Goal: Check status: Check status

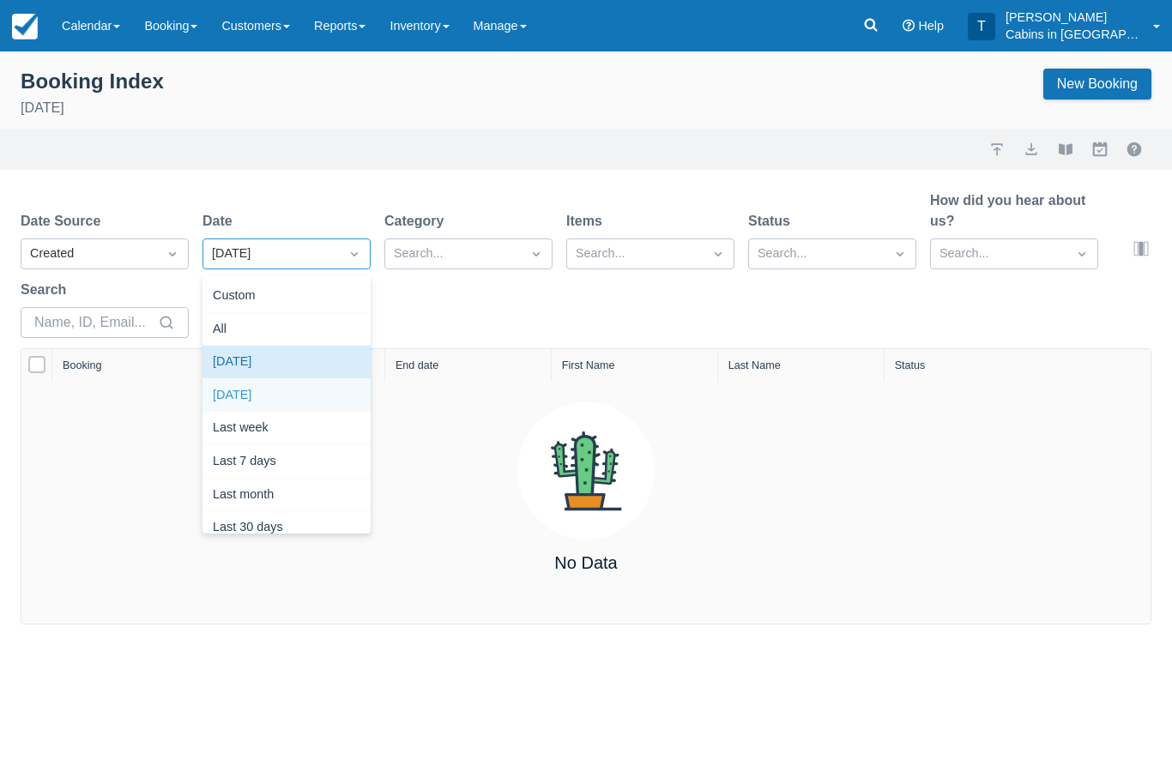
click at [307, 398] on div "[DATE]" at bounding box center [287, 395] width 168 height 33
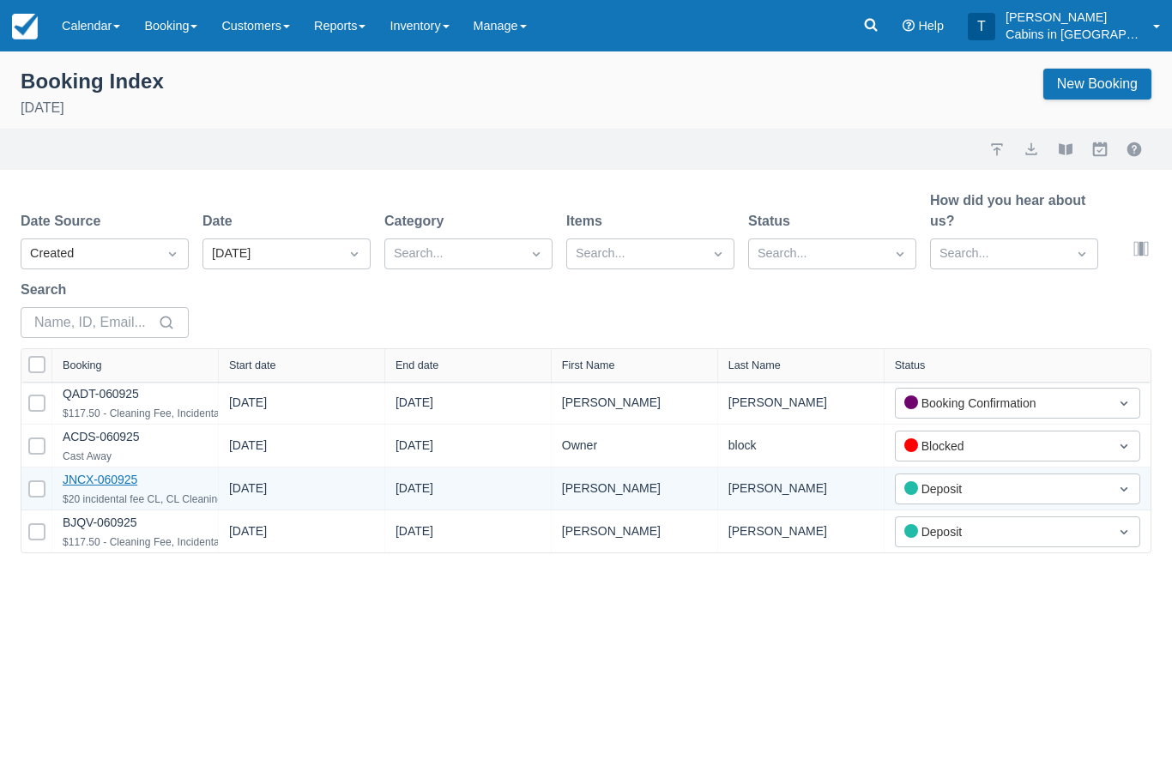
click at [133, 487] on link "JNCX-060925" at bounding box center [100, 480] width 75 height 14
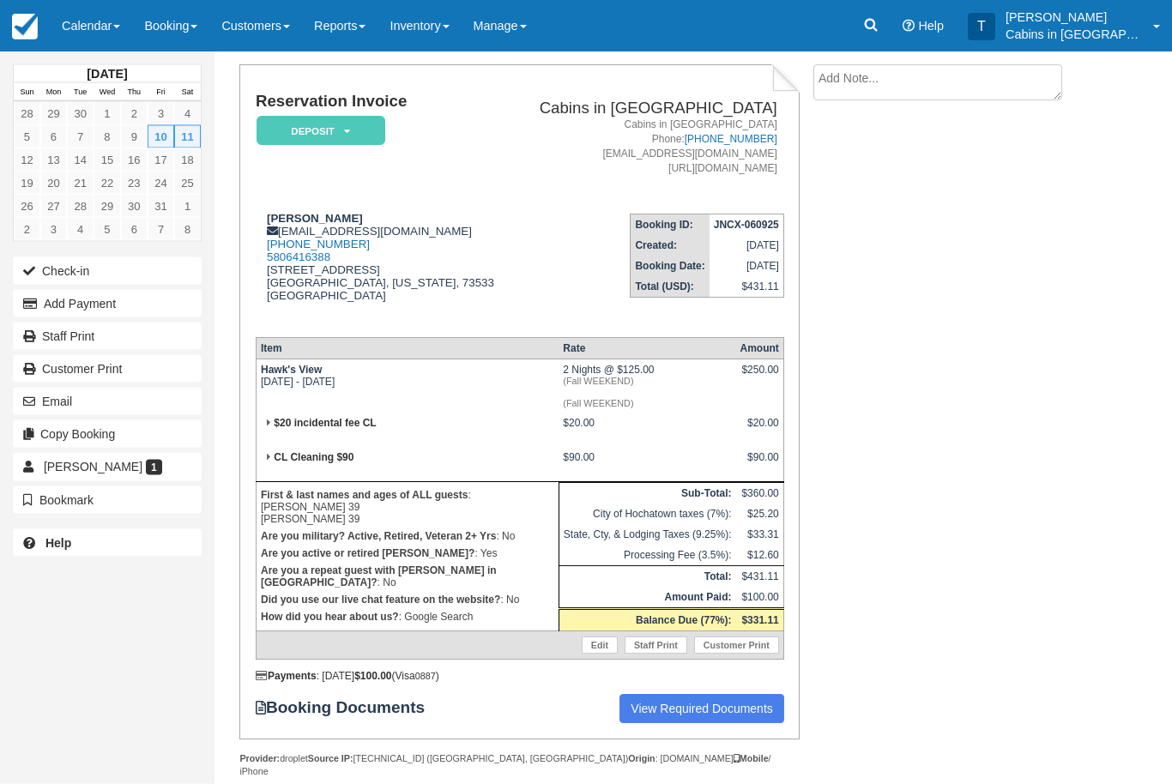
scroll to position [113, 0]
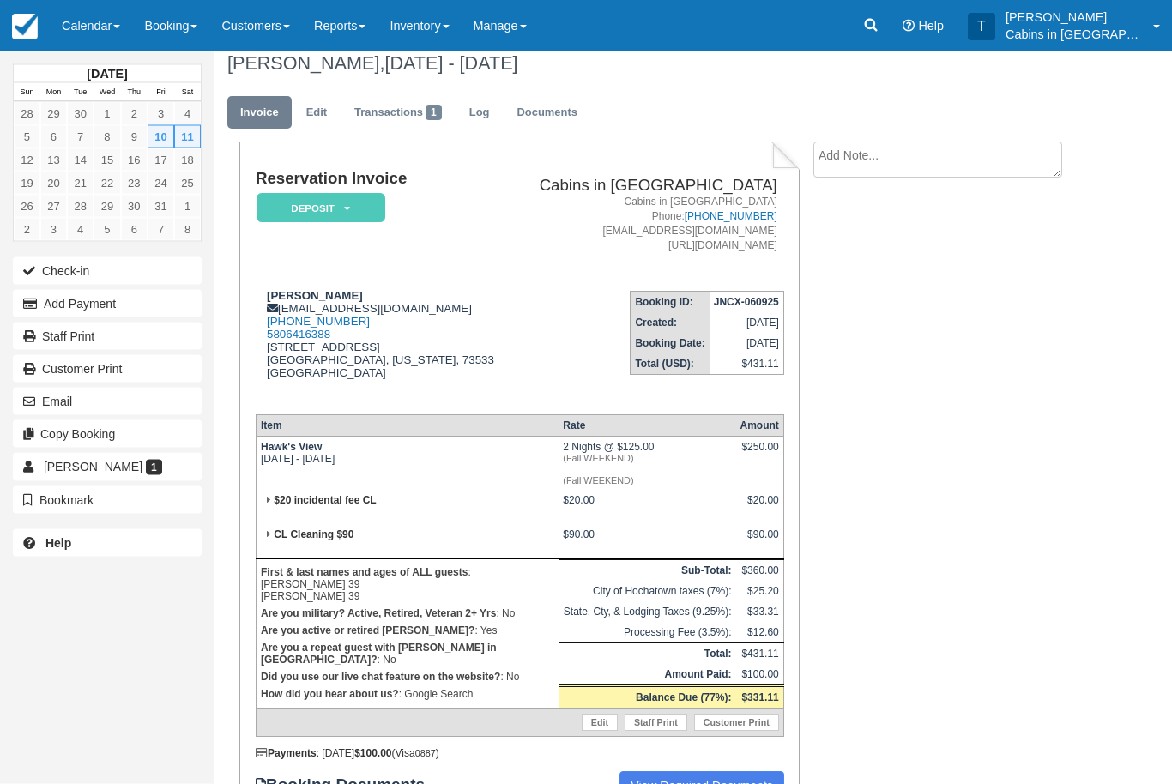
click at [363, 195] on em "Deposit" at bounding box center [321, 209] width 129 height 30
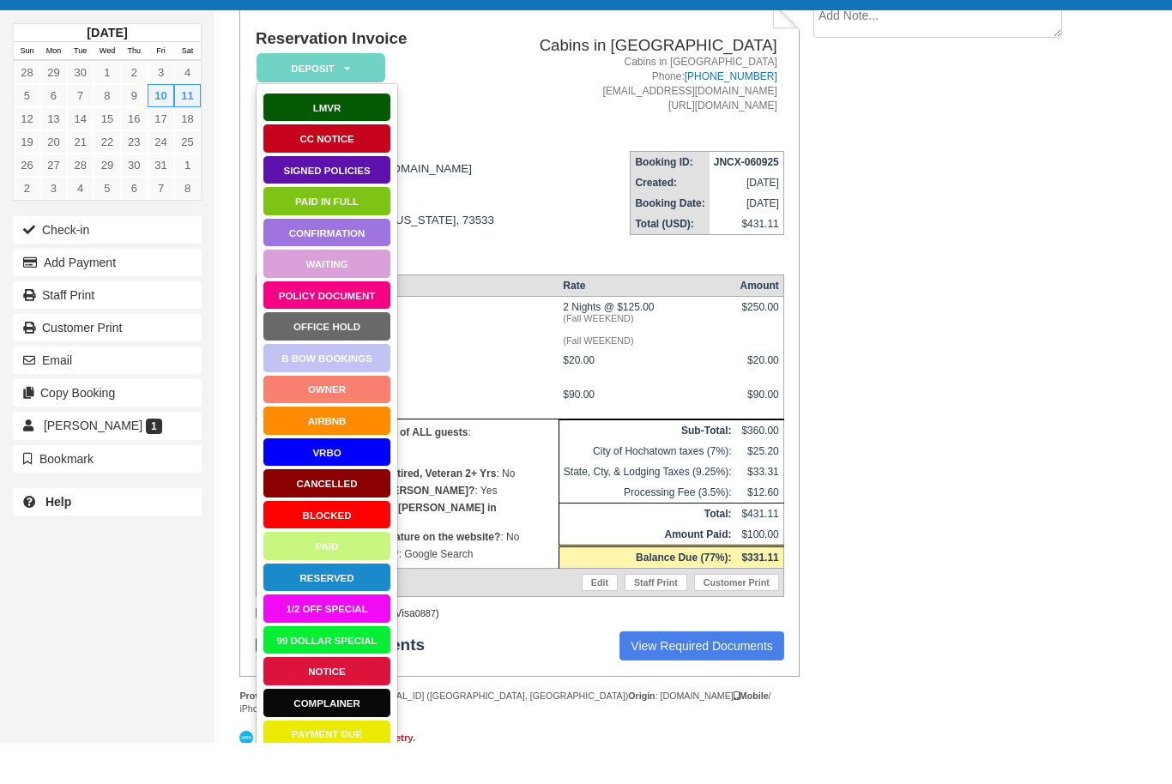
scroll to position [113, 0]
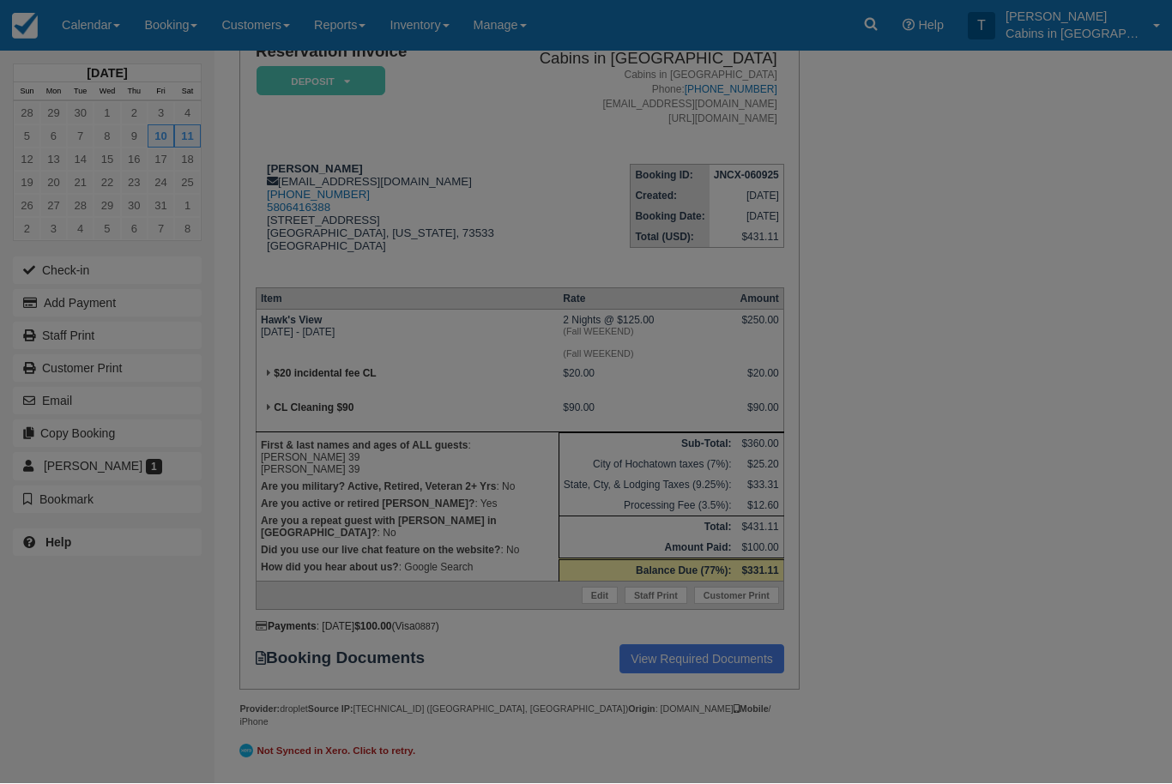
scroll to position [170, 0]
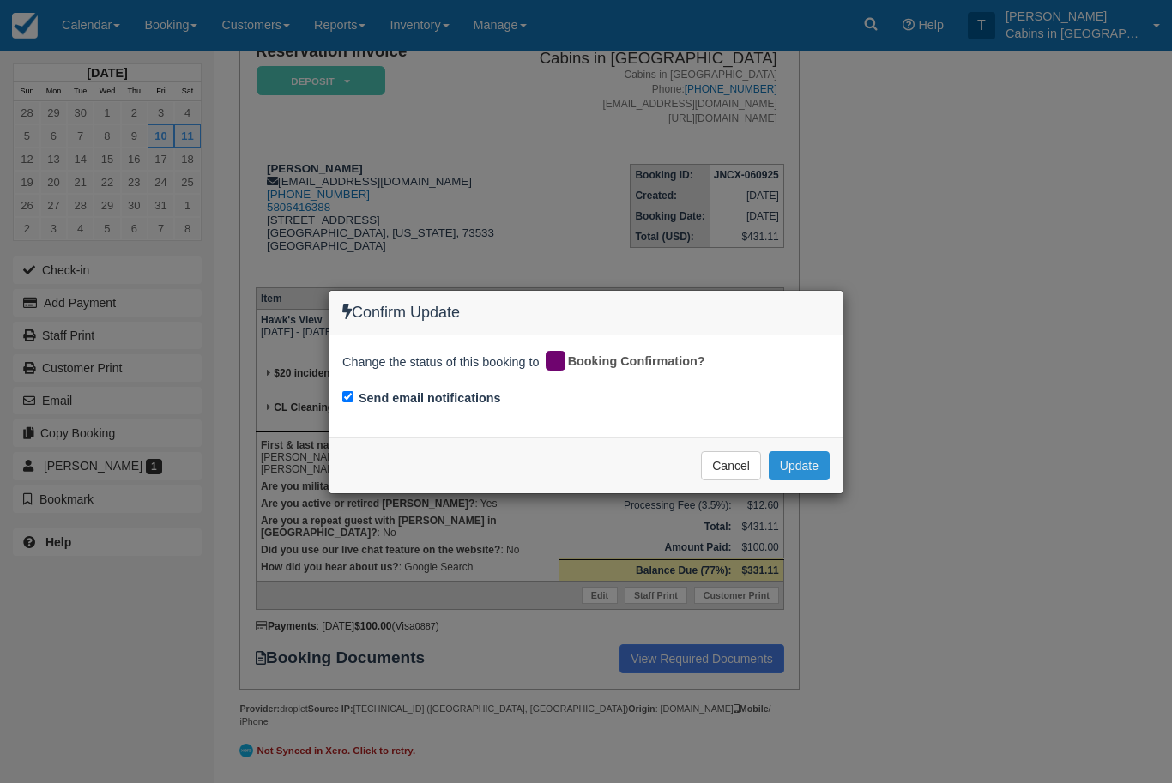
click at [806, 463] on button "Update" at bounding box center [799, 466] width 61 height 29
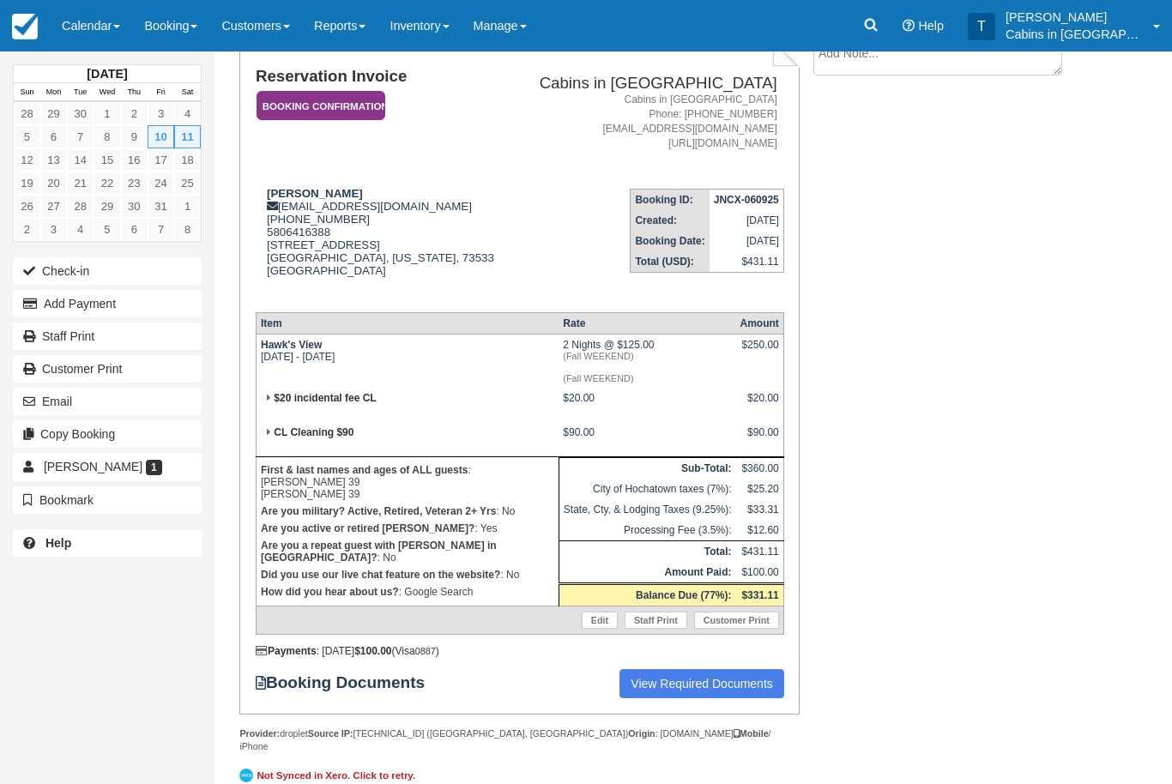
scroll to position [106, 0]
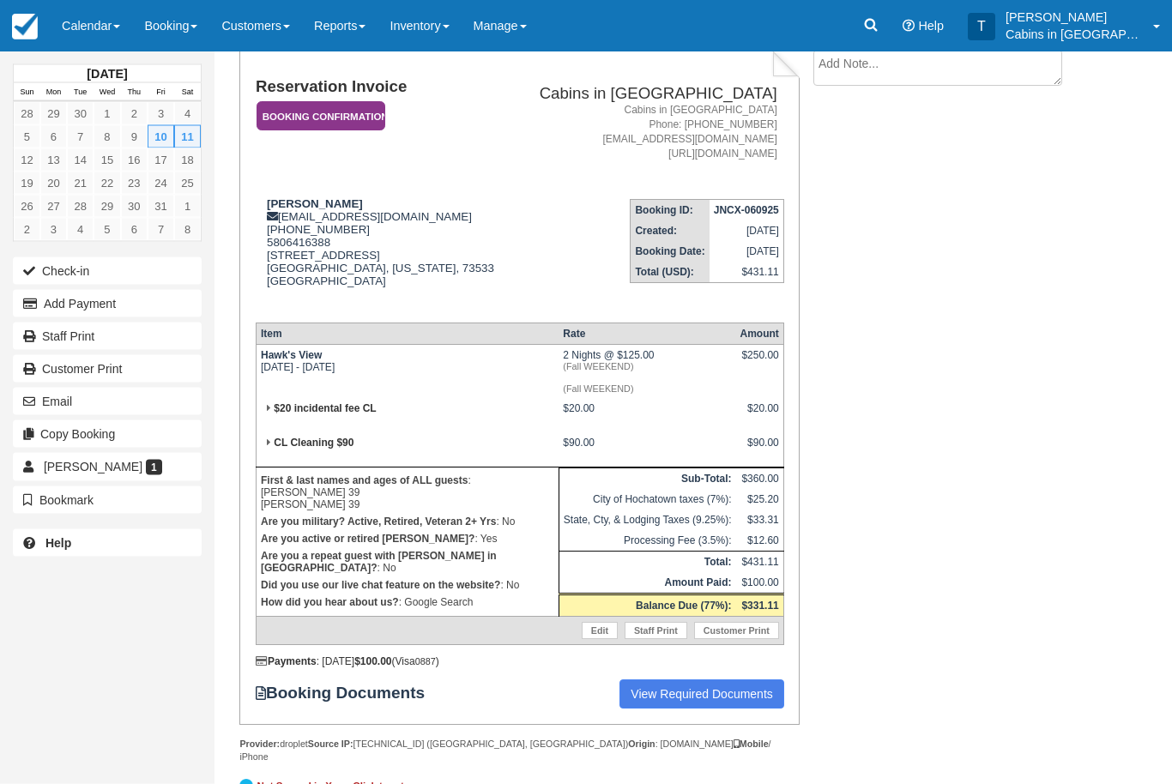
click at [364, 111] on em "Booking Confirmation" at bounding box center [321, 117] width 129 height 30
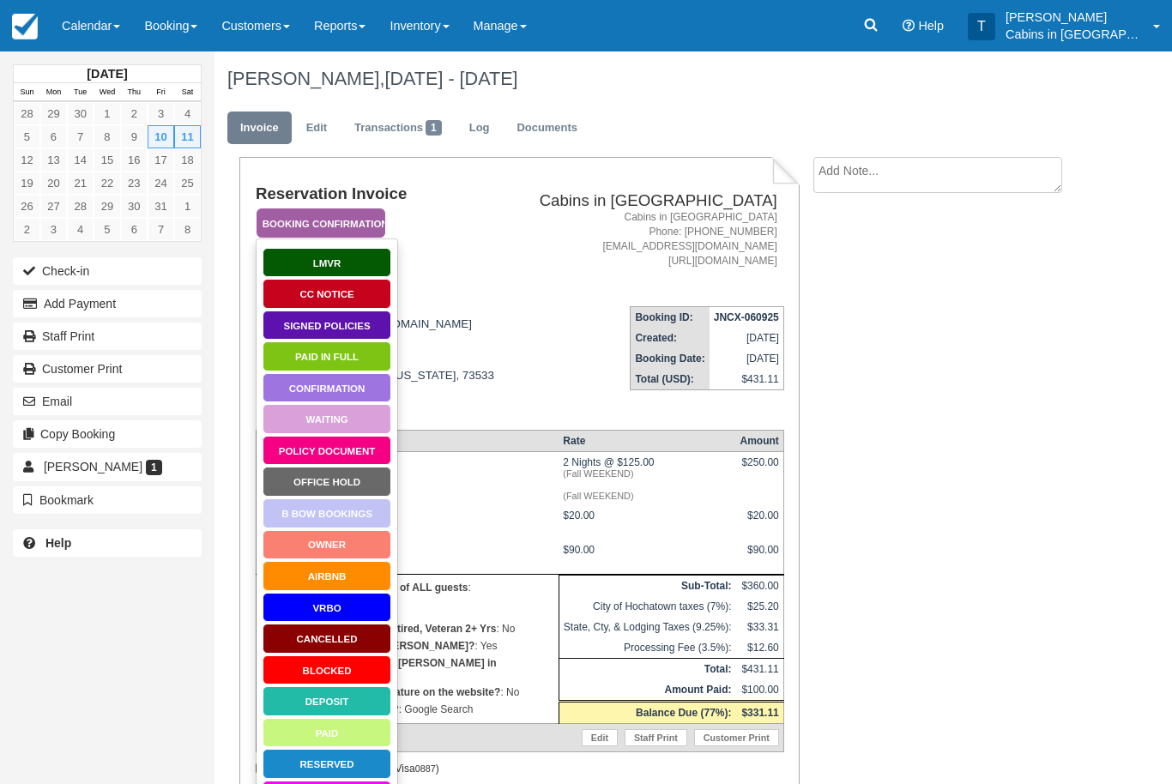
click at [372, 443] on link "Policy Document" at bounding box center [327, 451] width 129 height 30
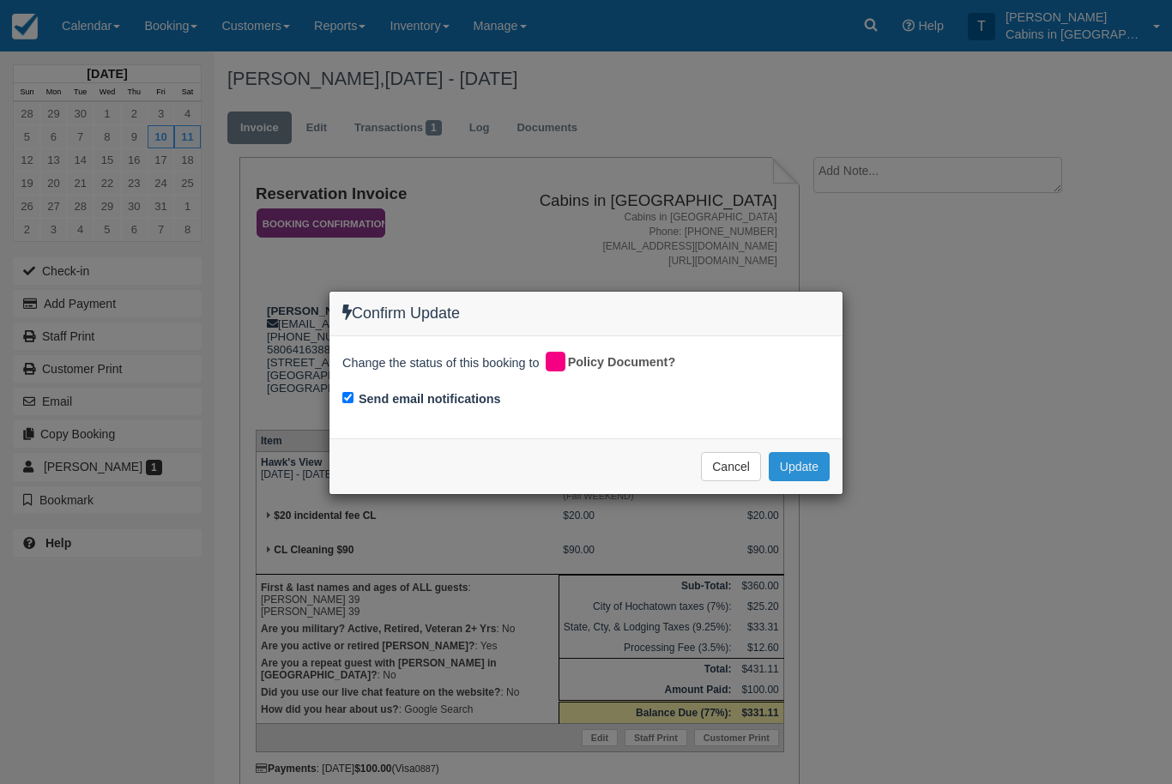
click at [808, 469] on button "Update" at bounding box center [799, 466] width 61 height 29
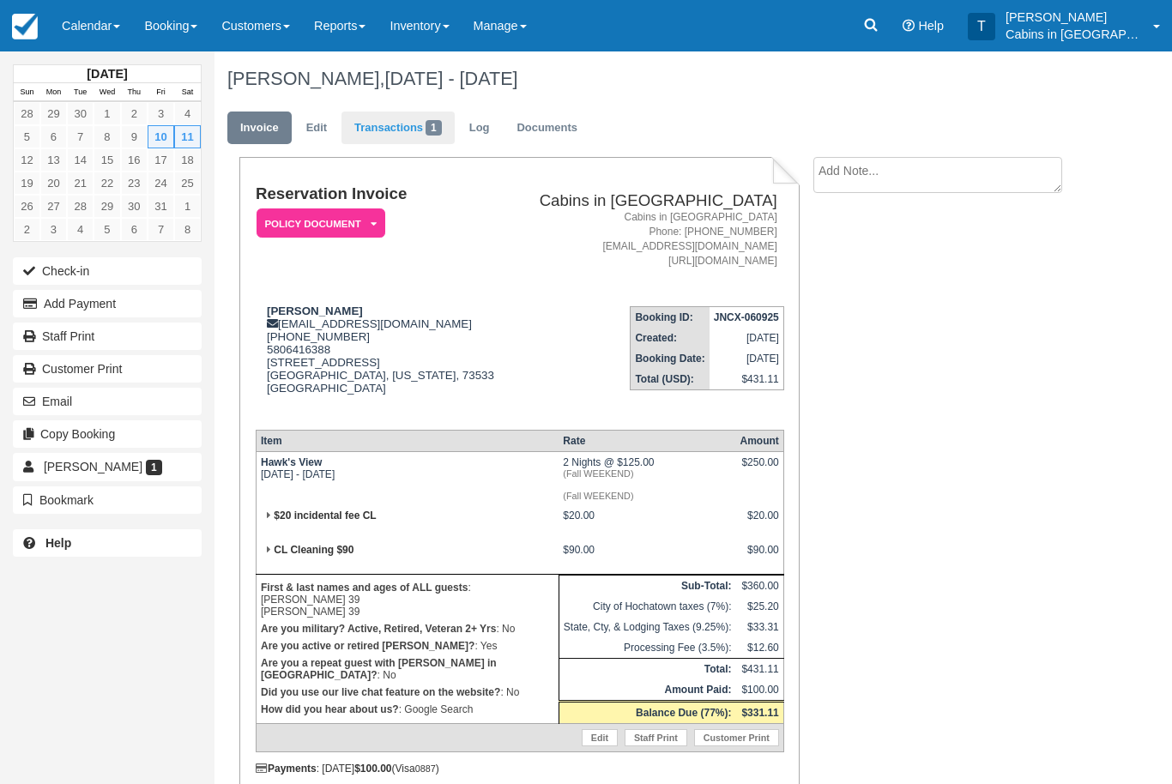
click at [401, 131] on link "Transactions 1" at bounding box center [398, 128] width 113 height 33
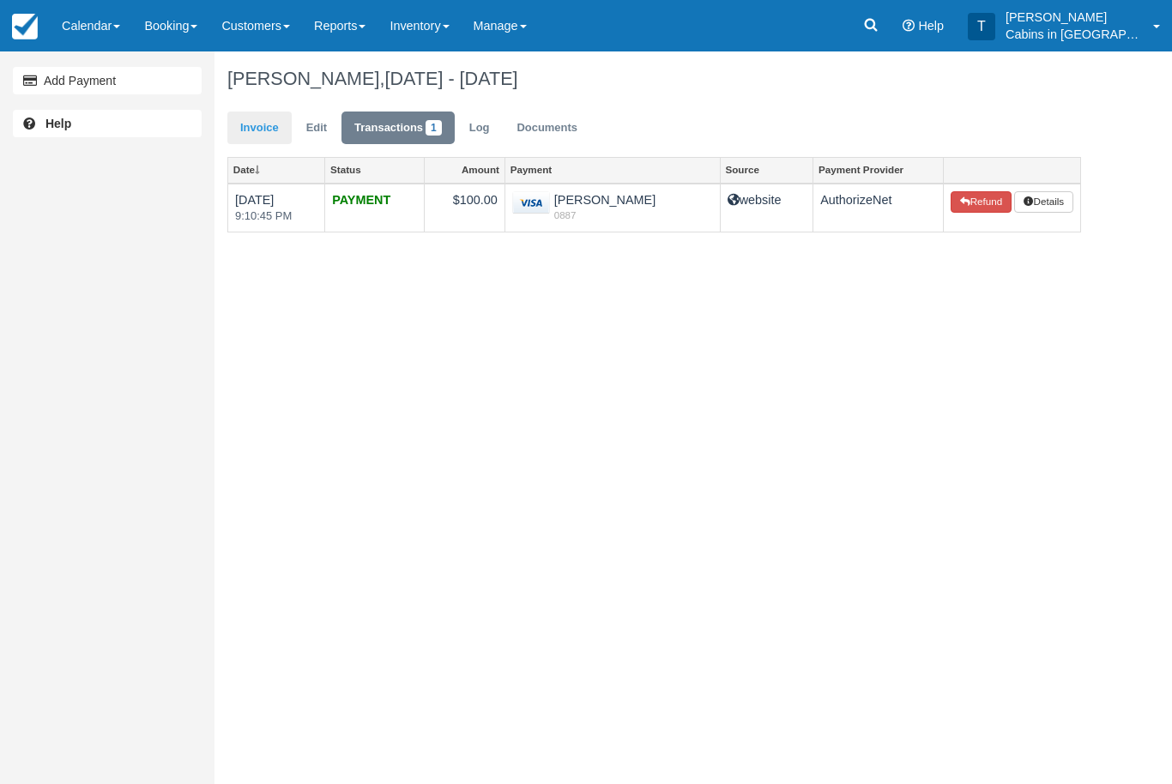
click at [259, 123] on link "Invoice" at bounding box center [259, 128] width 64 height 33
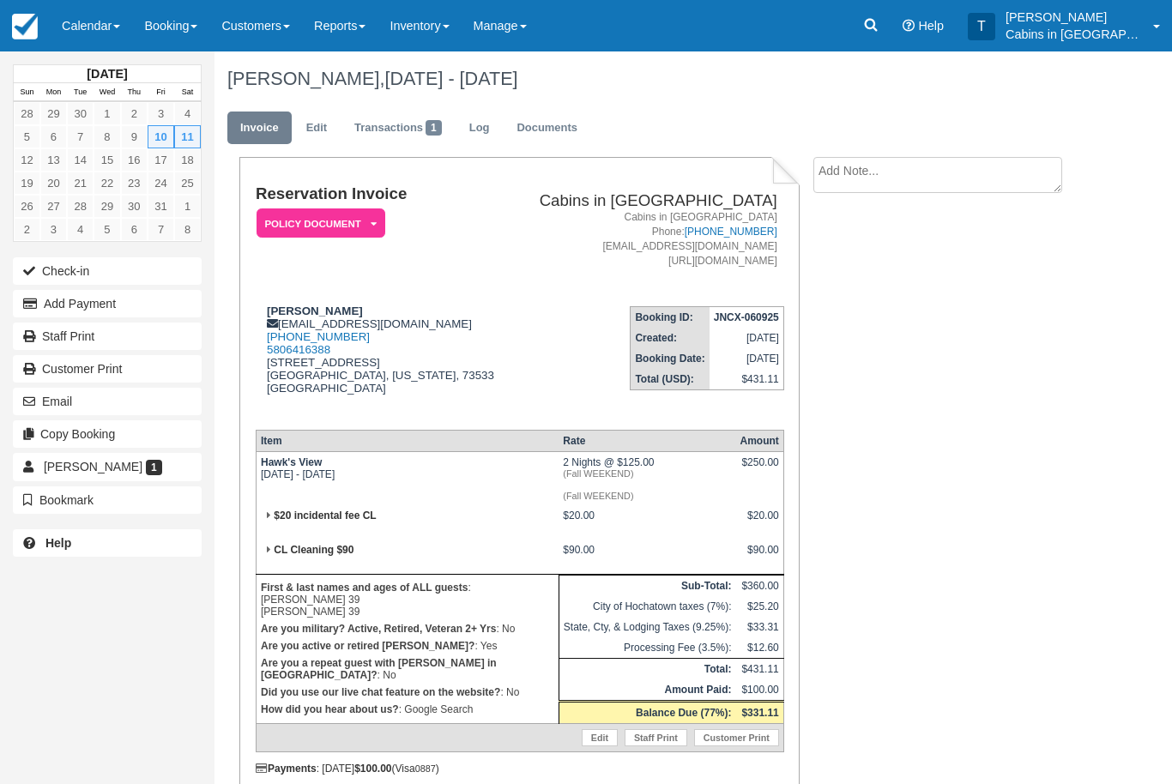
click at [892, 167] on textarea at bounding box center [938, 175] width 249 height 36
type textarea "Cc verified"
click at [858, 264] on button "Create" at bounding box center [852, 272] width 77 height 29
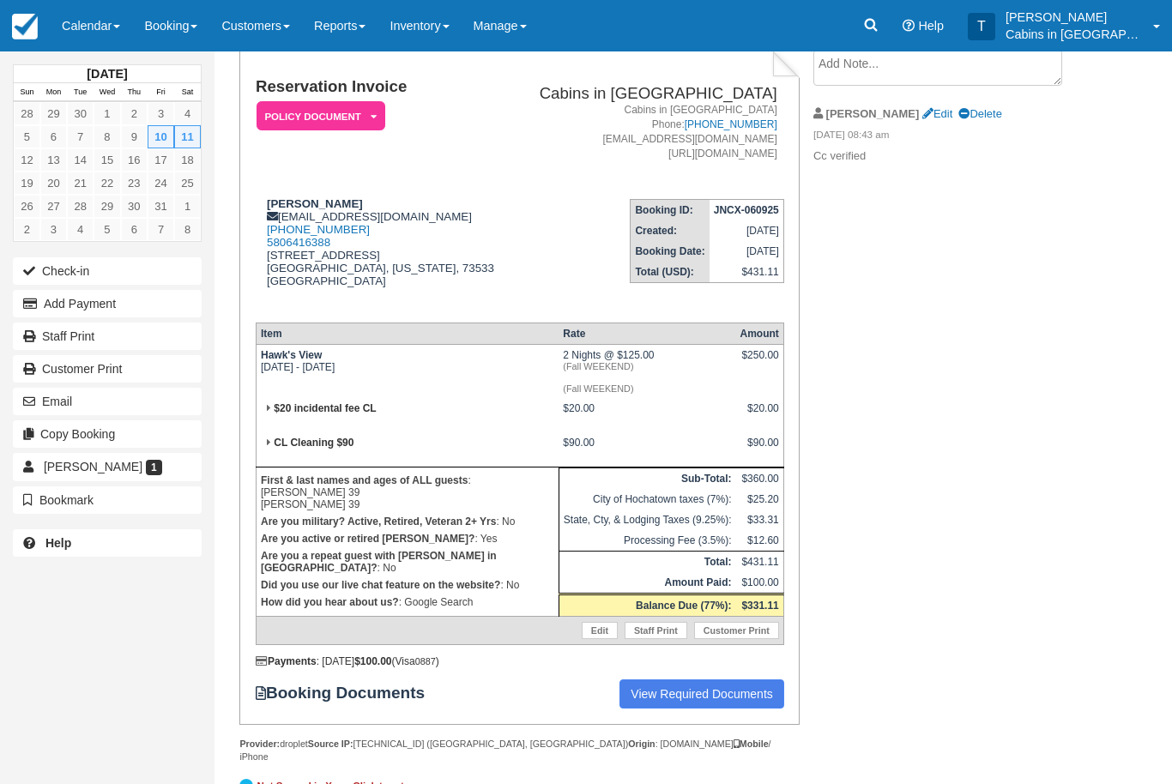
scroll to position [170, 0]
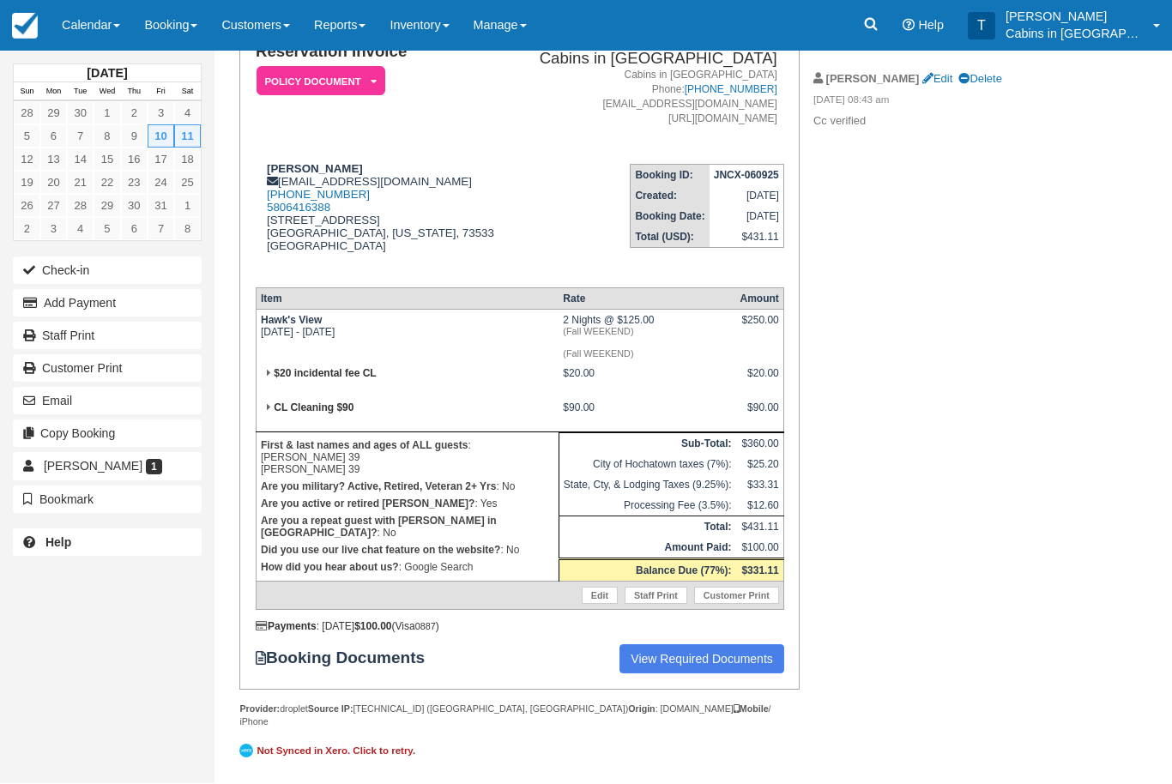
scroll to position [72, 0]
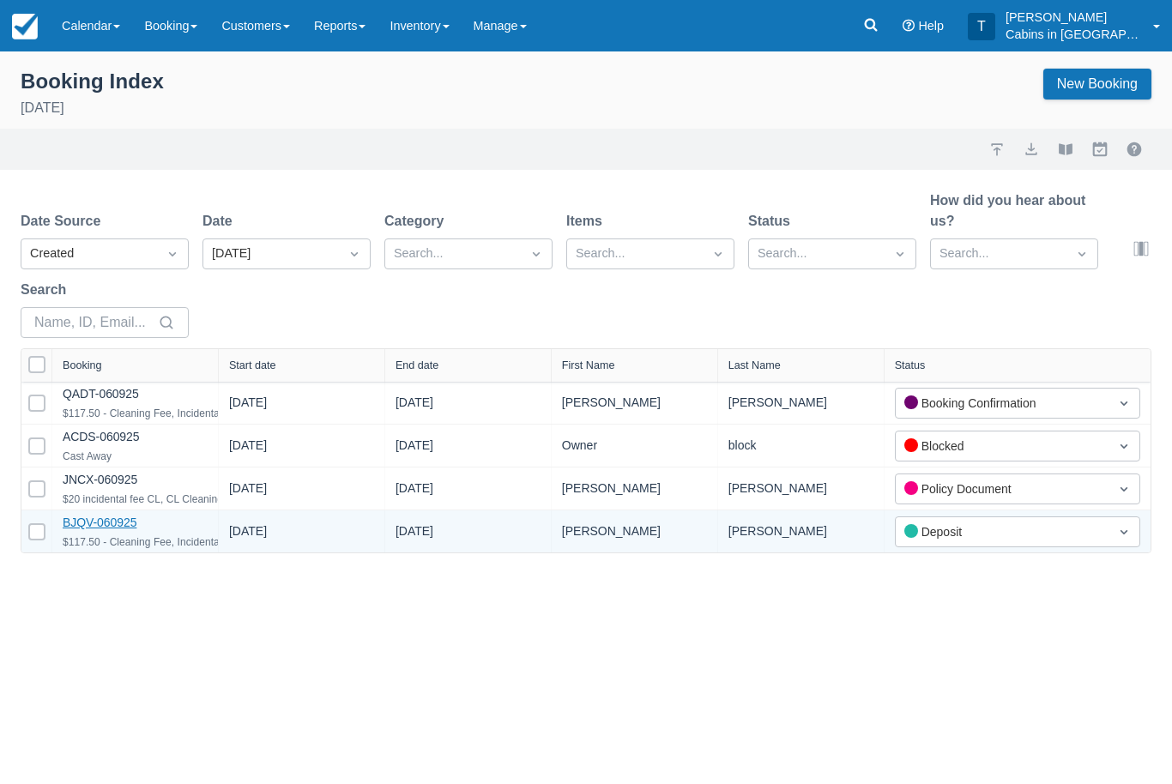
click at [99, 530] on link "BJQV-060925" at bounding box center [100, 523] width 74 height 14
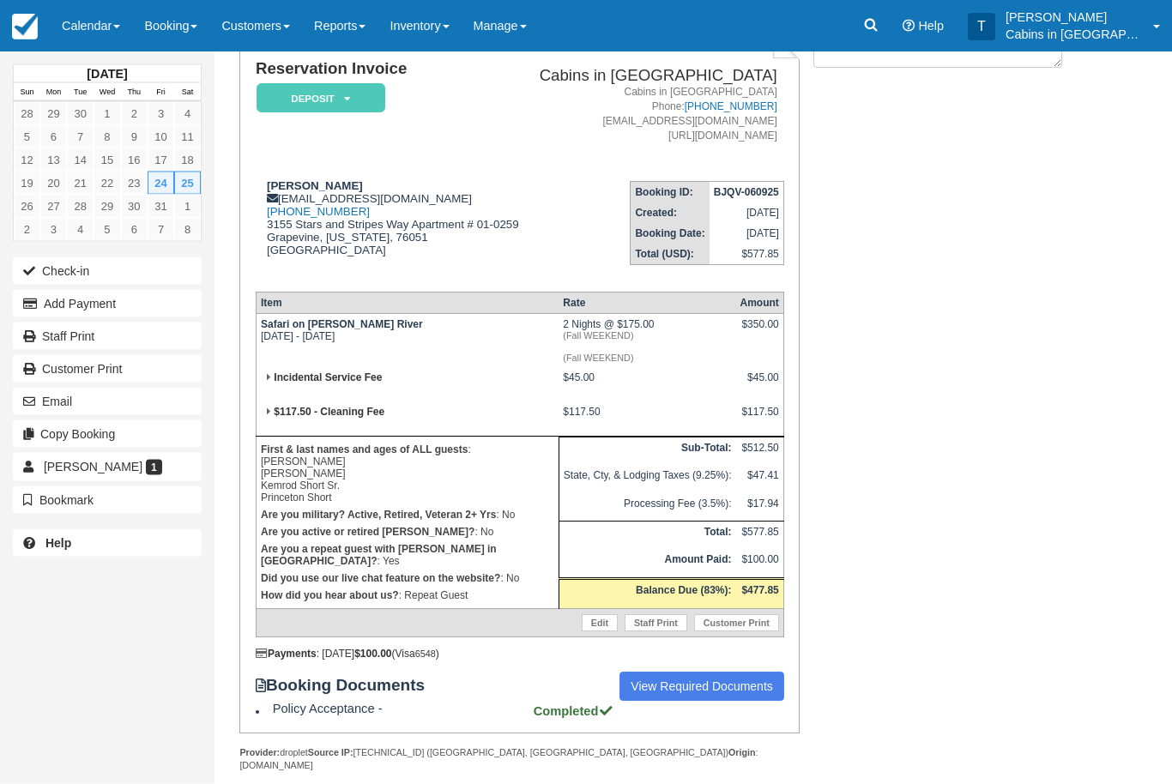
scroll to position [123, 0]
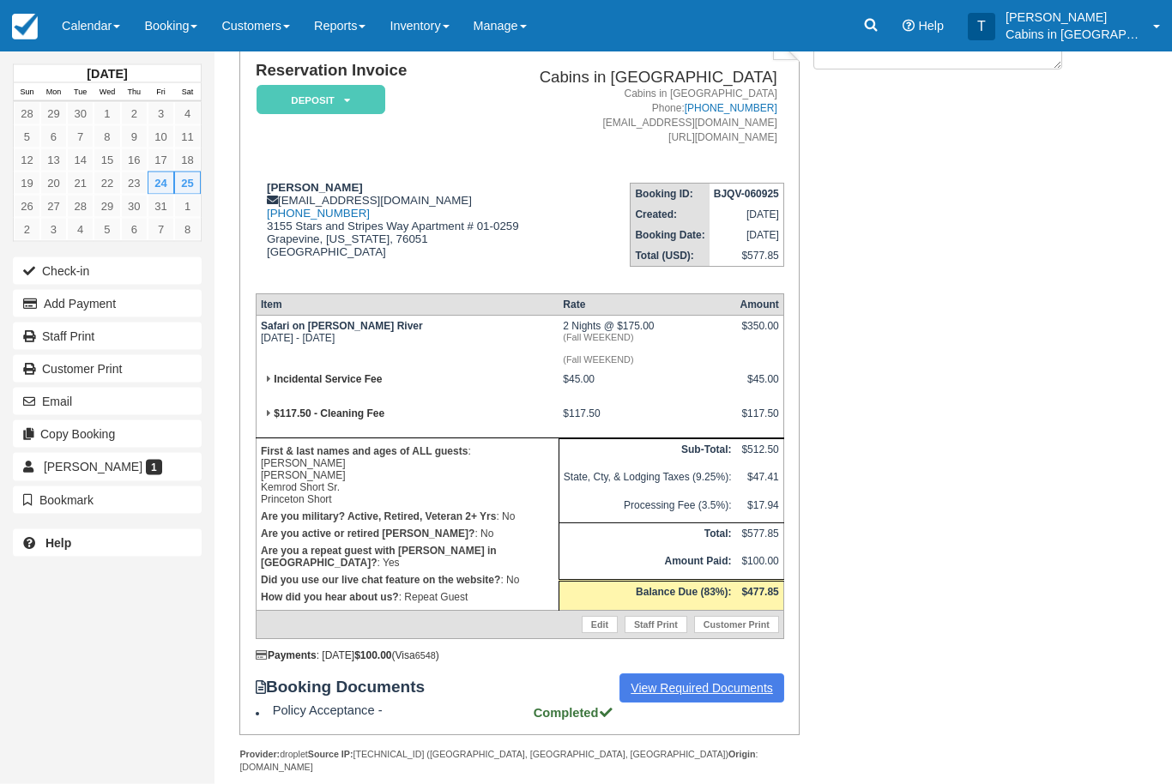
click at [670, 704] on link "View Required Documents" at bounding box center [702, 689] width 165 height 29
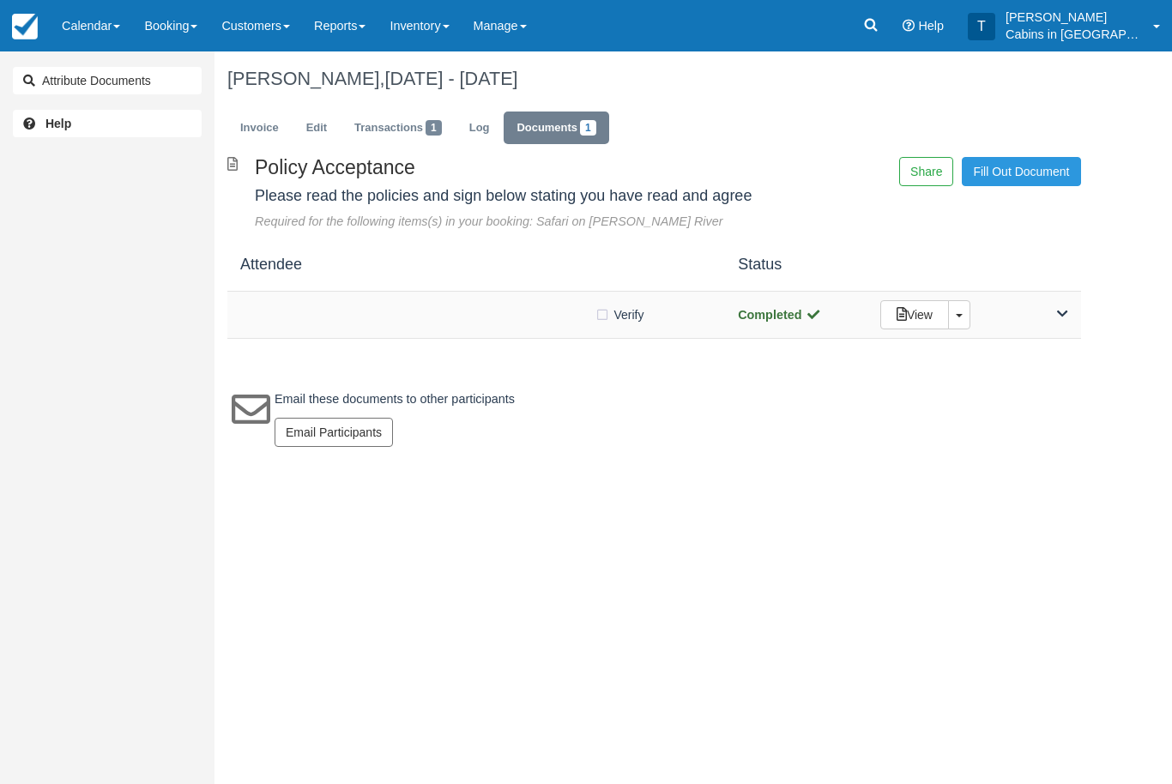
click at [340, 319] on div "Verify Verified" at bounding box center [476, 315] width 472 height 18
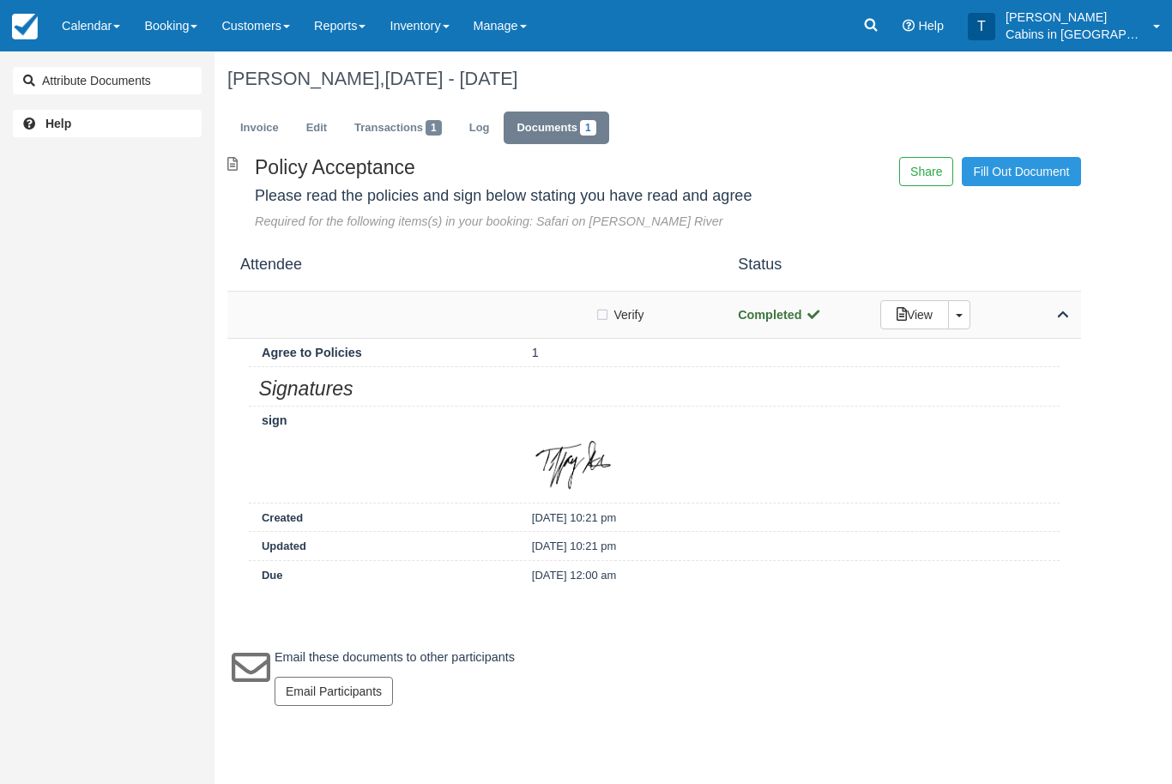
click at [598, 317] on label "Verify Verified" at bounding box center [625, 315] width 61 height 26
checkbox input "true"
click at [248, 129] on link "Invoice" at bounding box center [259, 128] width 64 height 33
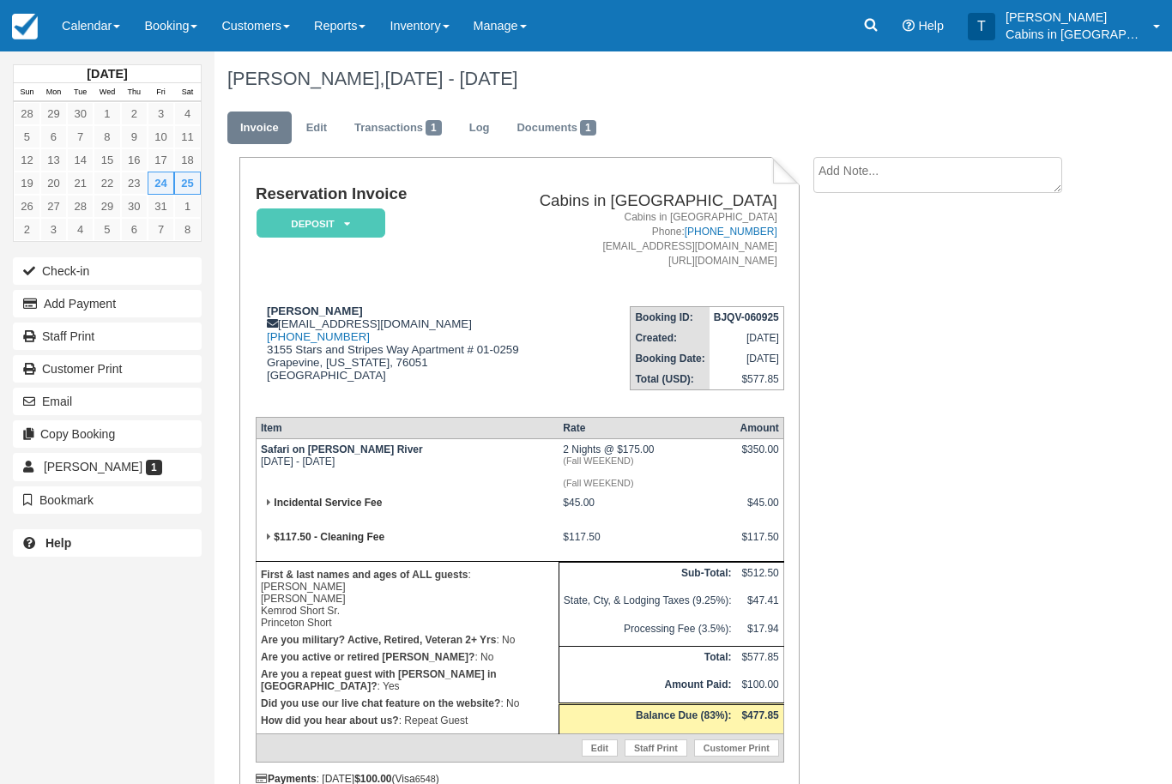
click at [301, 225] on em "Deposit" at bounding box center [321, 224] width 129 height 30
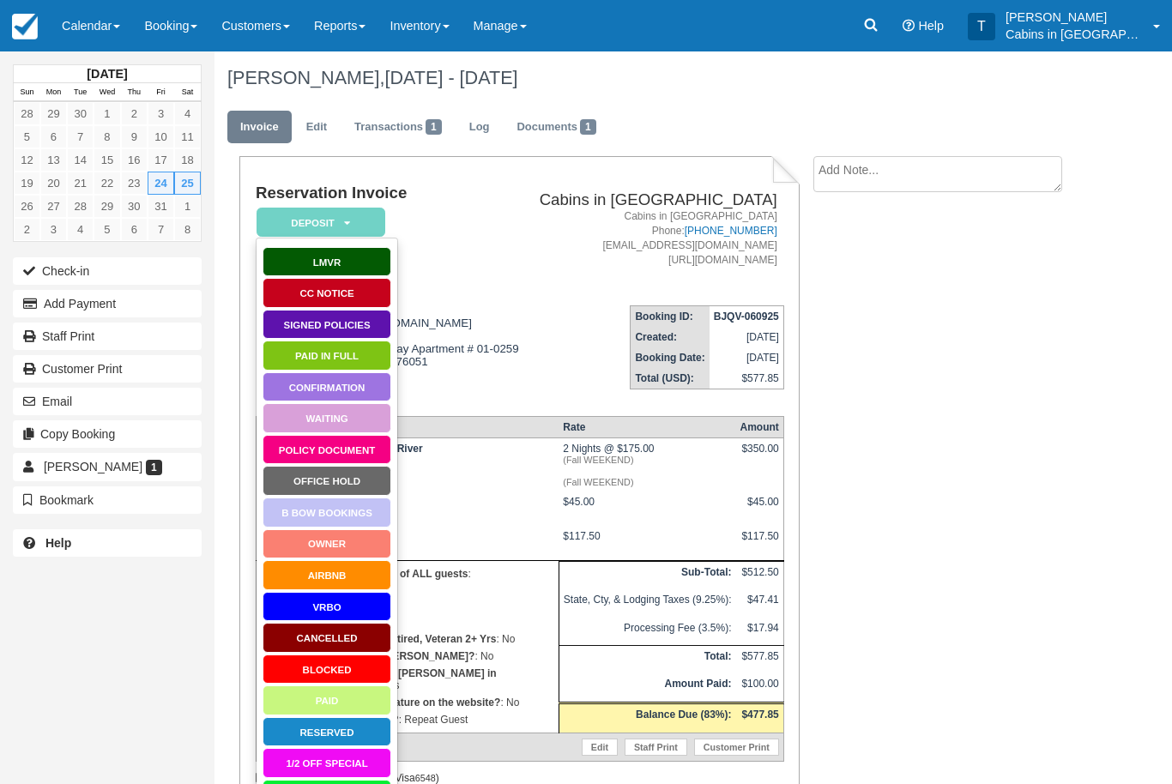
scroll to position [124, 0]
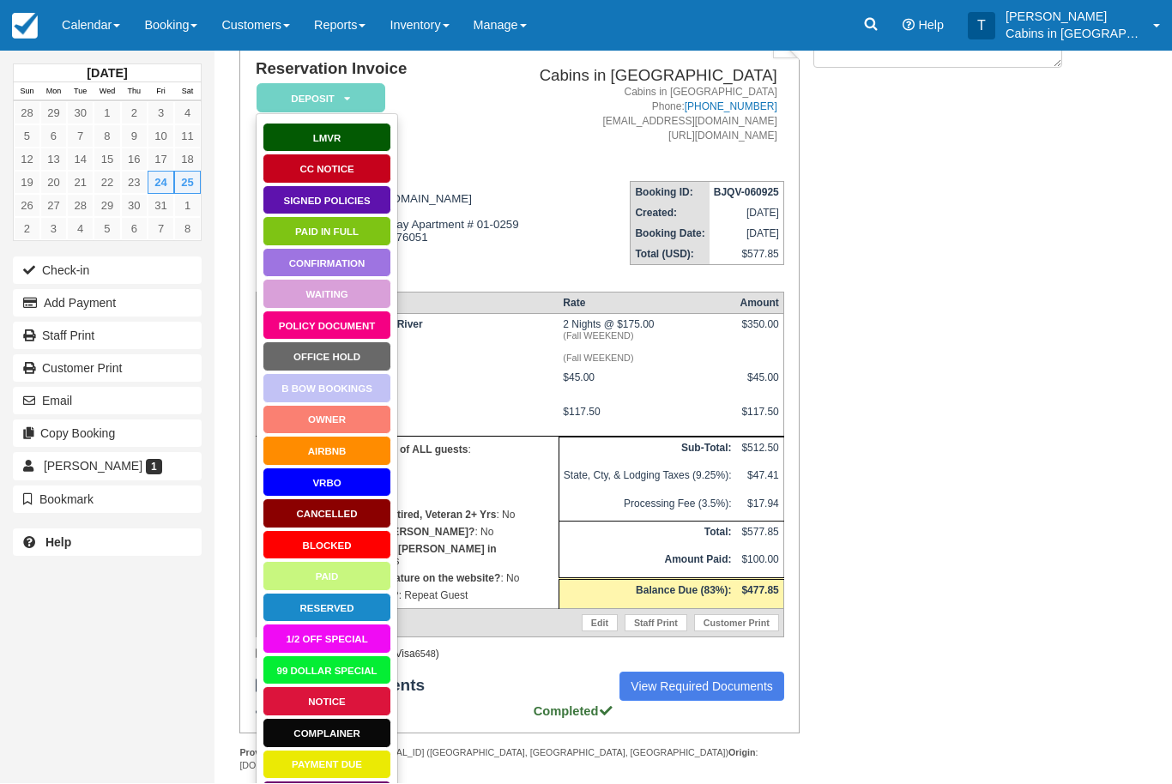
click at [302, 784] on link "Booking Confirmation" at bounding box center [327, 797] width 129 height 30
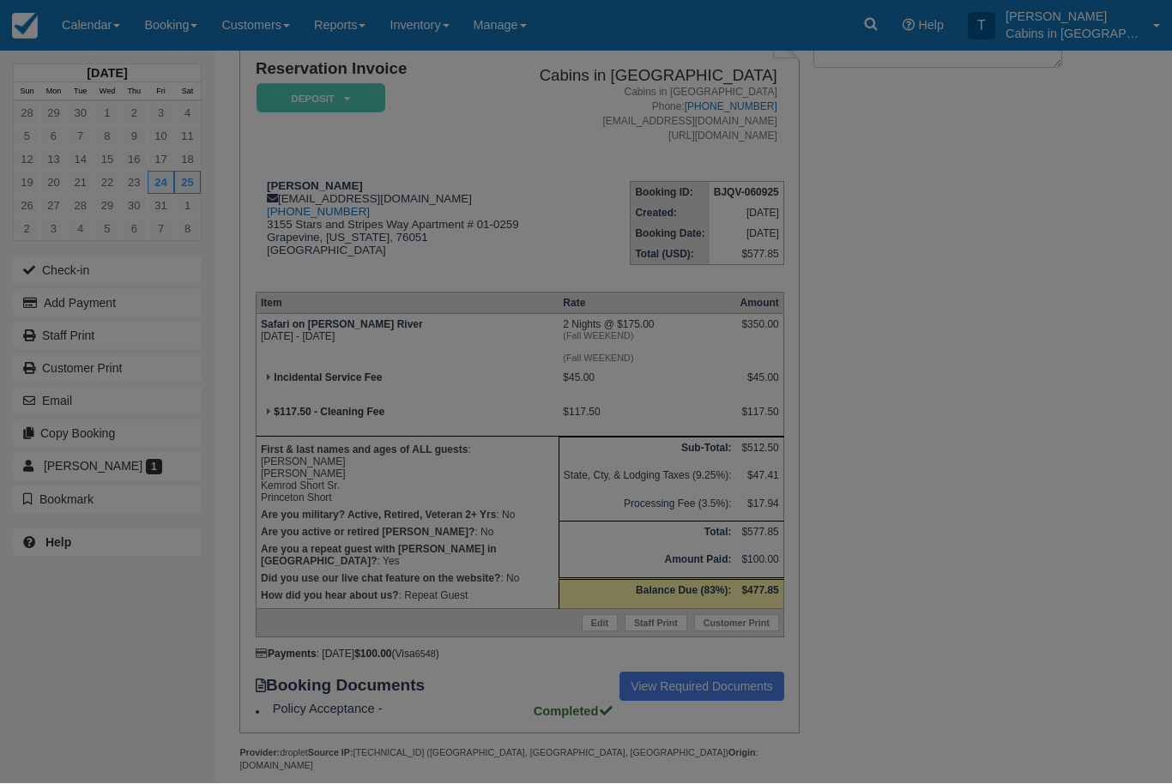
scroll to position [181, 0]
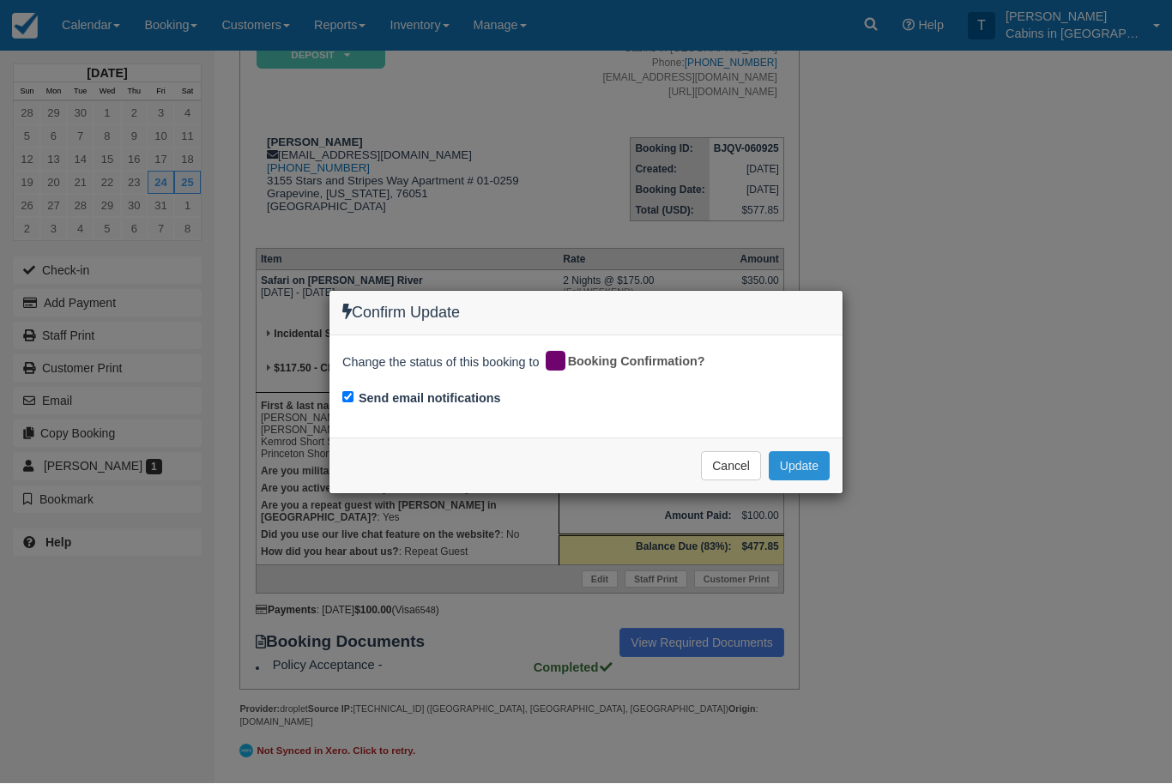
click at [786, 452] on button "Update" at bounding box center [799, 466] width 61 height 29
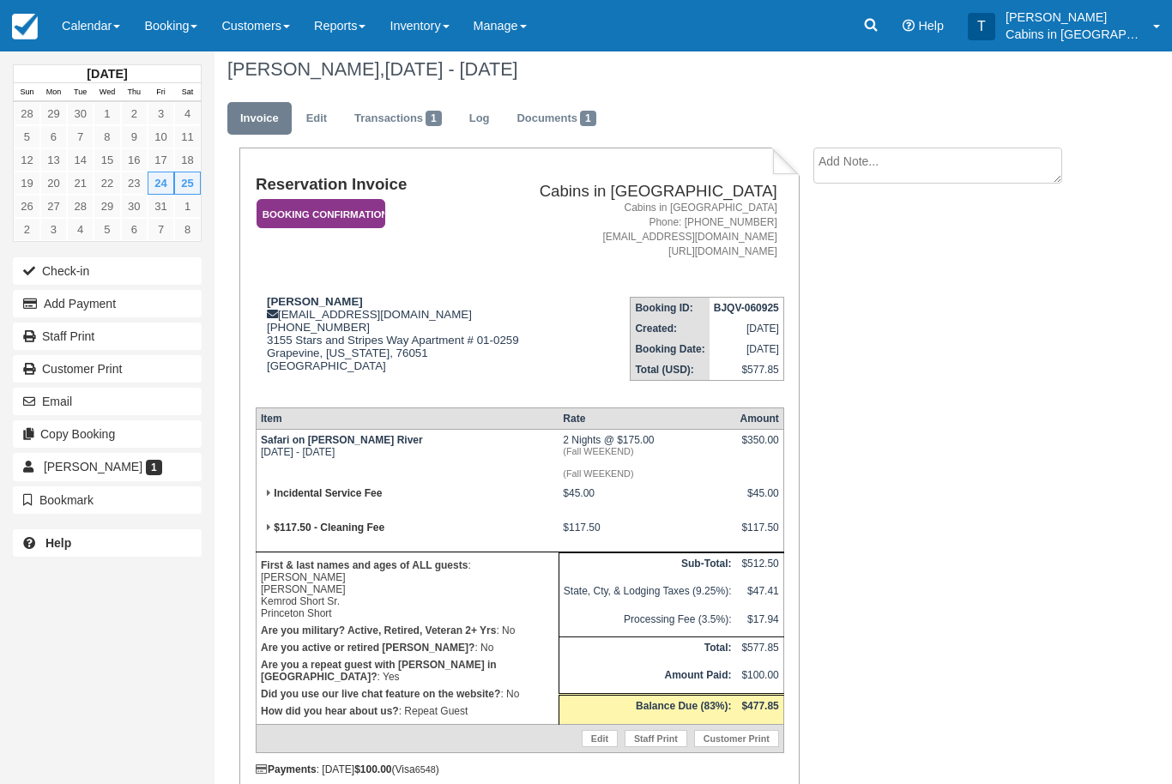
scroll to position [0, 0]
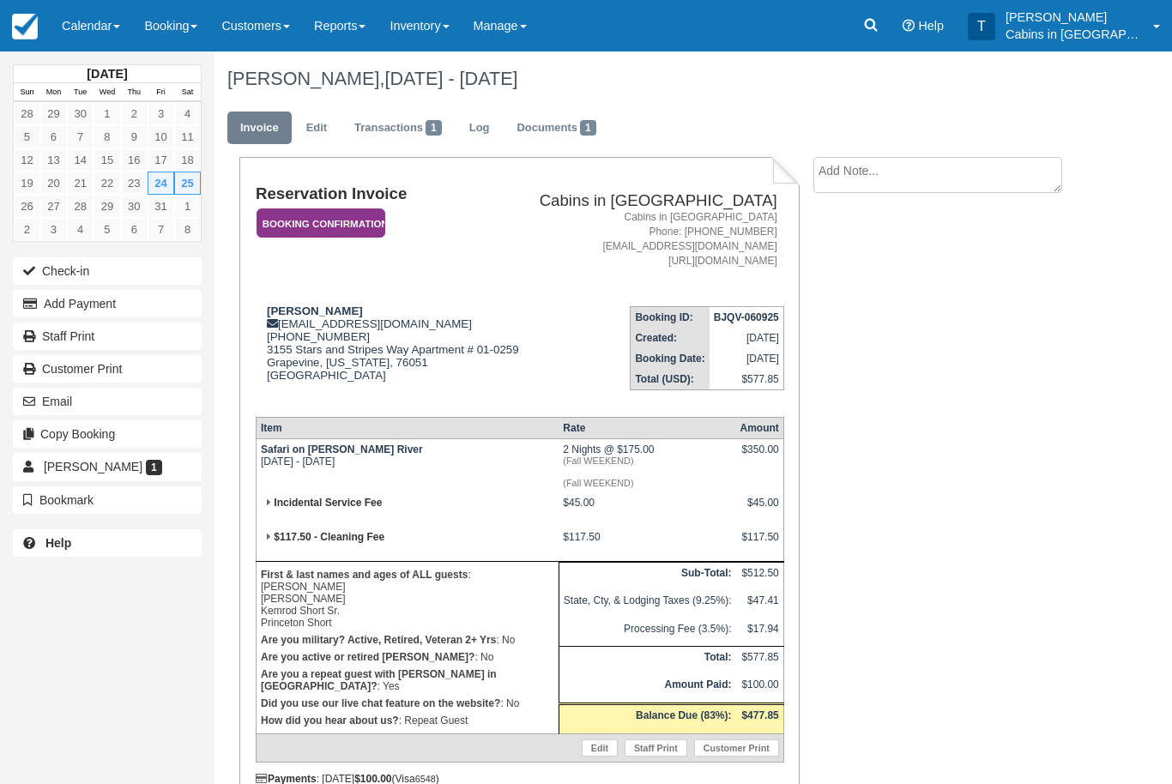
click at [299, 209] on em "Booking Confirmation" at bounding box center [321, 224] width 129 height 30
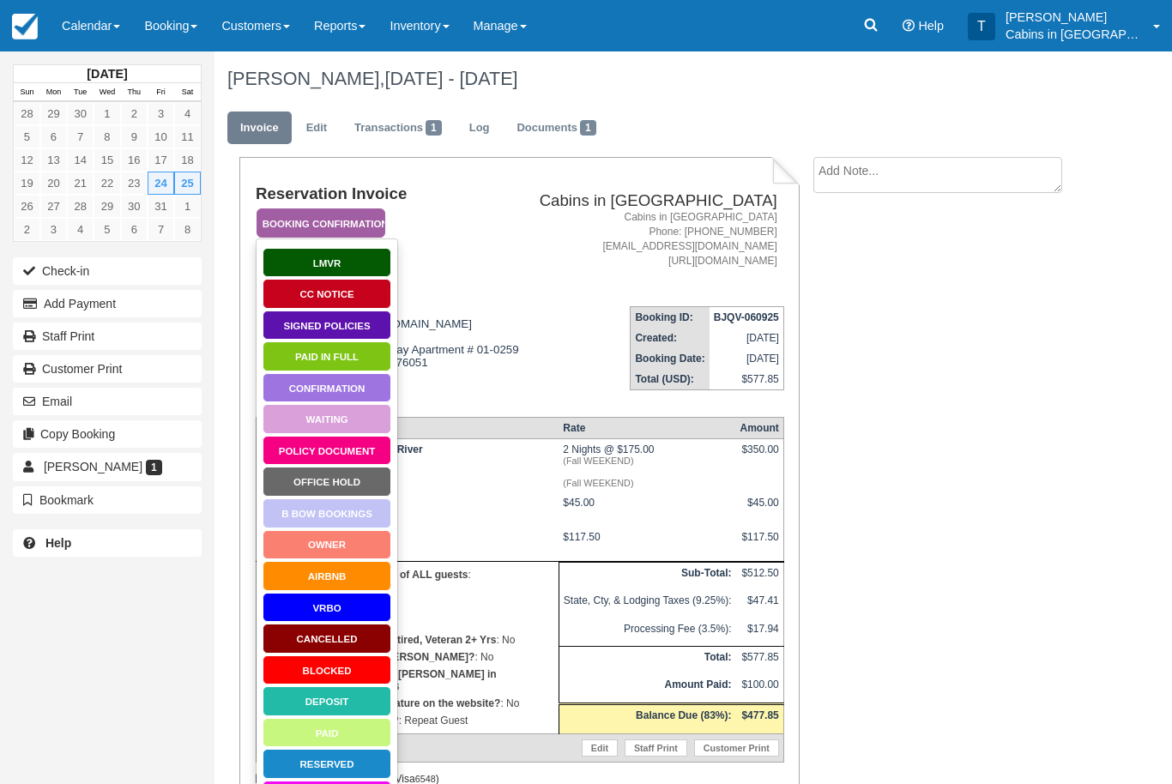
click at [277, 319] on link "Signed Policies" at bounding box center [327, 326] width 129 height 30
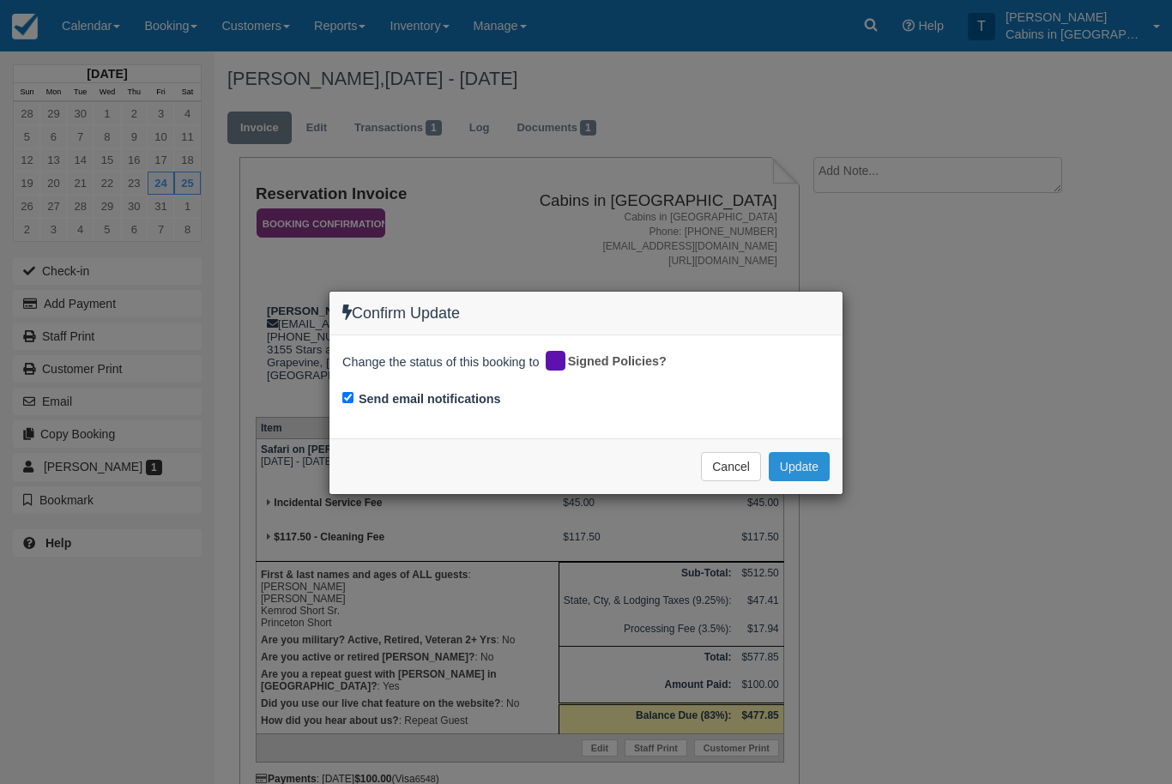
click at [788, 457] on button "Update" at bounding box center [799, 466] width 61 height 29
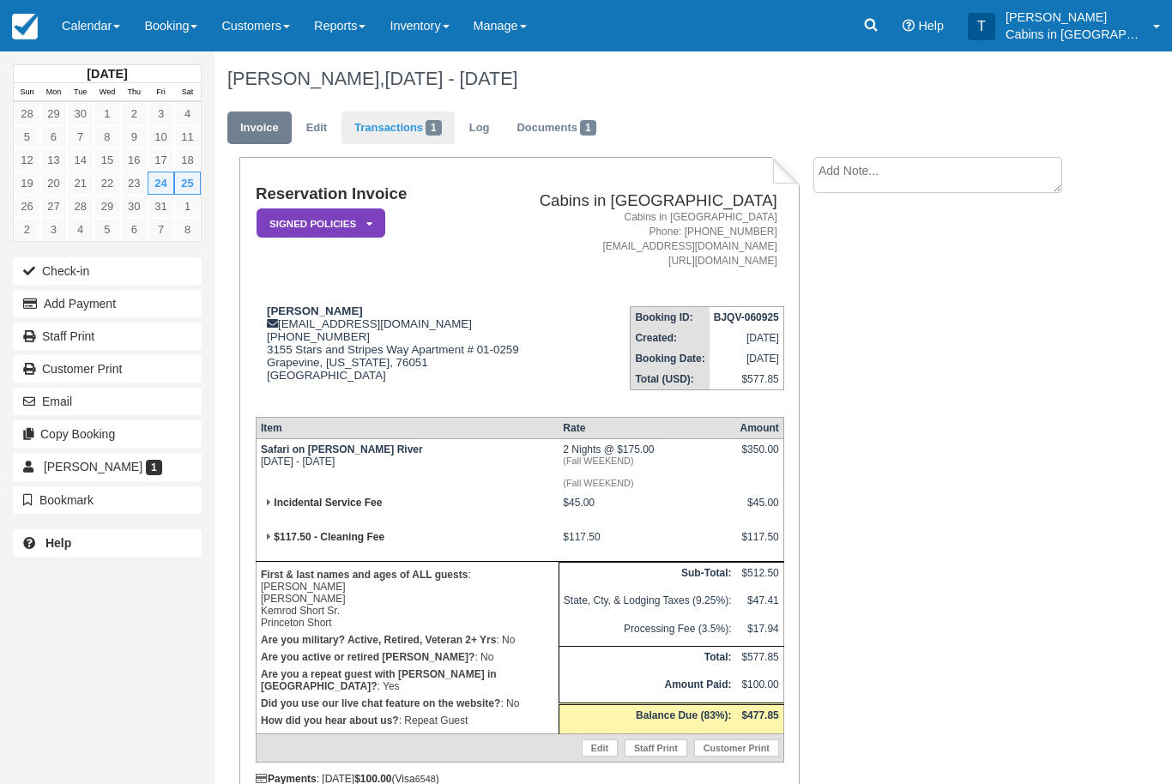
click at [391, 134] on link "Transactions 1" at bounding box center [398, 128] width 113 height 33
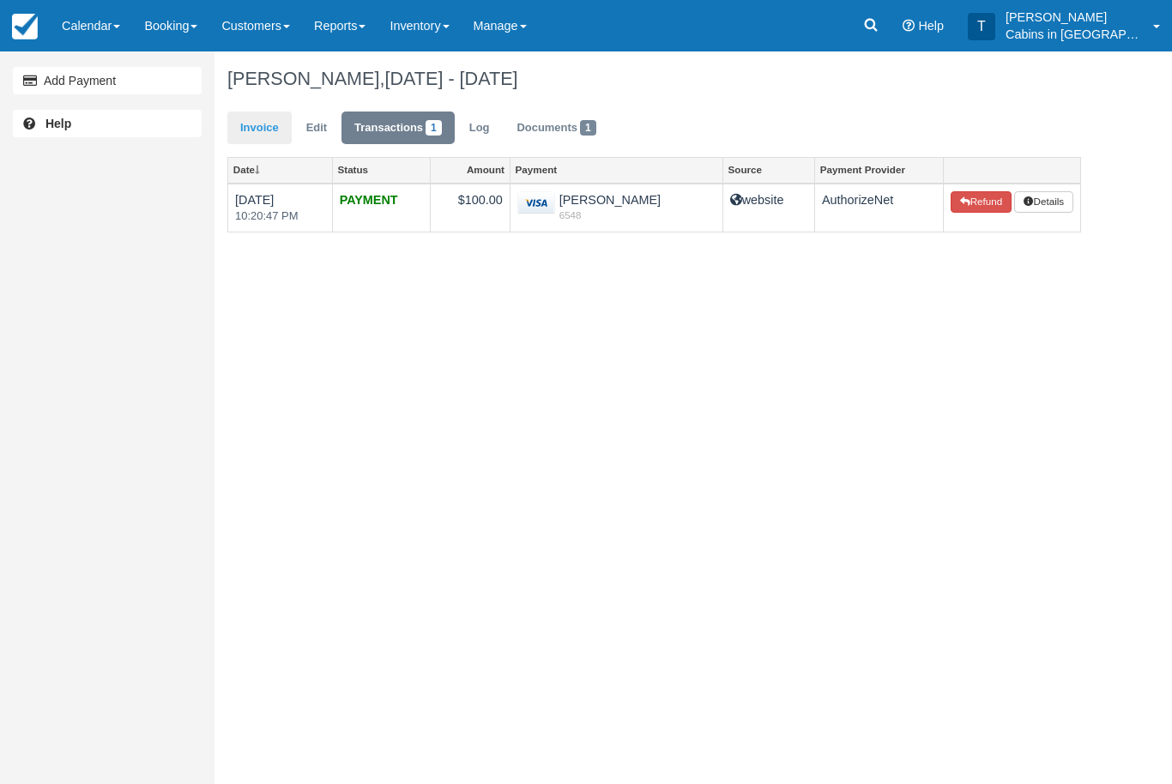
click at [251, 128] on link "Invoice" at bounding box center [259, 128] width 64 height 33
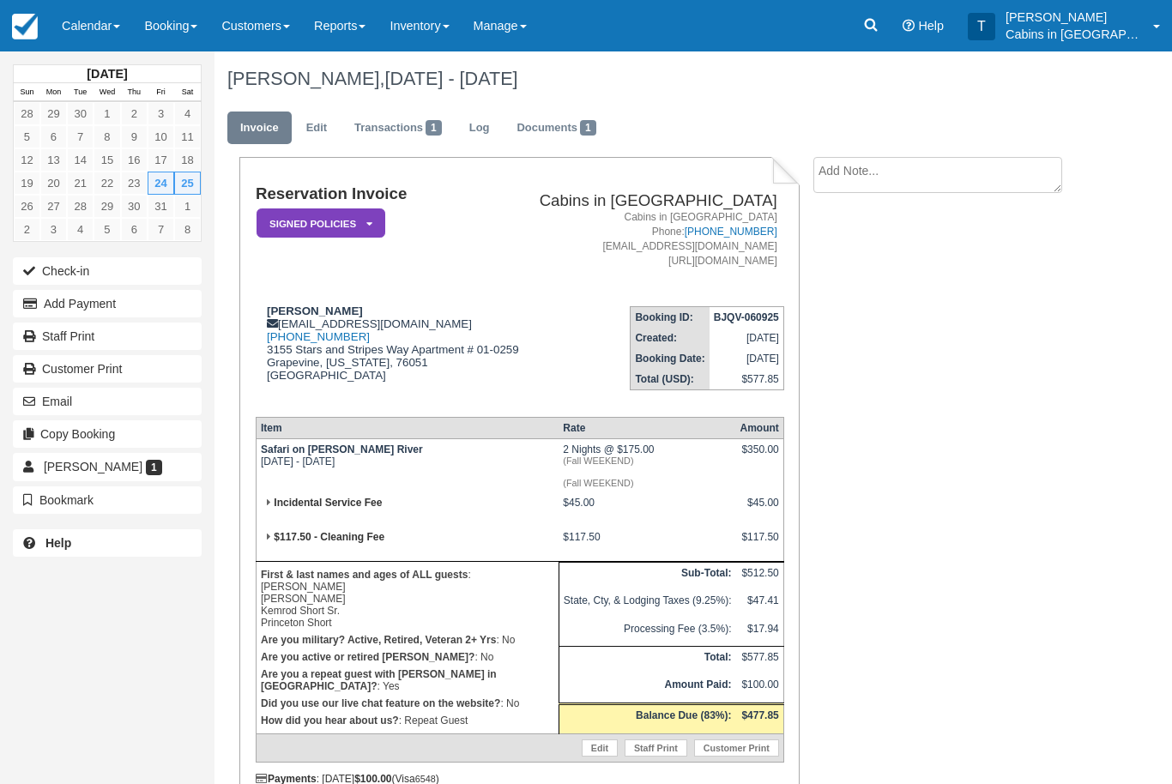
click at [857, 177] on textarea at bounding box center [938, 175] width 249 height 36
type textarea "Cc verified"
click at [845, 282] on button "Create" at bounding box center [852, 272] width 77 height 29
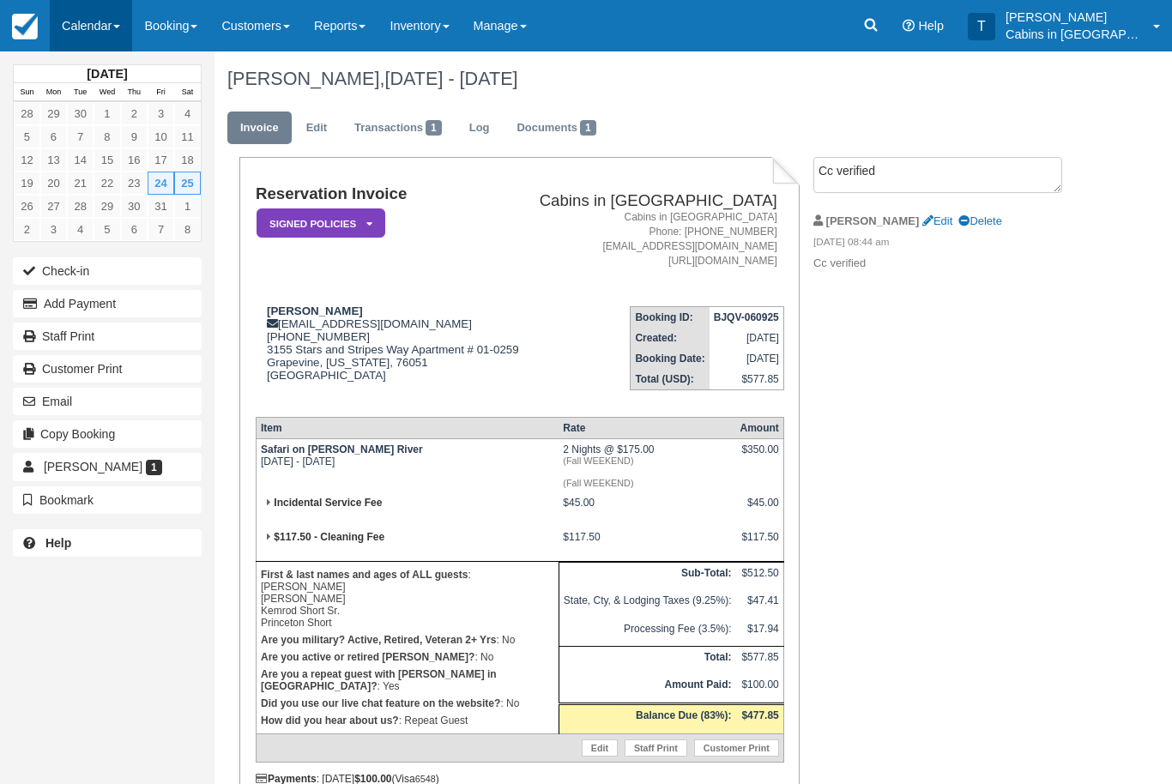
click at [125, 19] on link "Calendar" at bounding box center [91, 25] width 82 height 51
click at [167, 114] on link "Customer" at bounding box center [119, 110] width 136 height 36
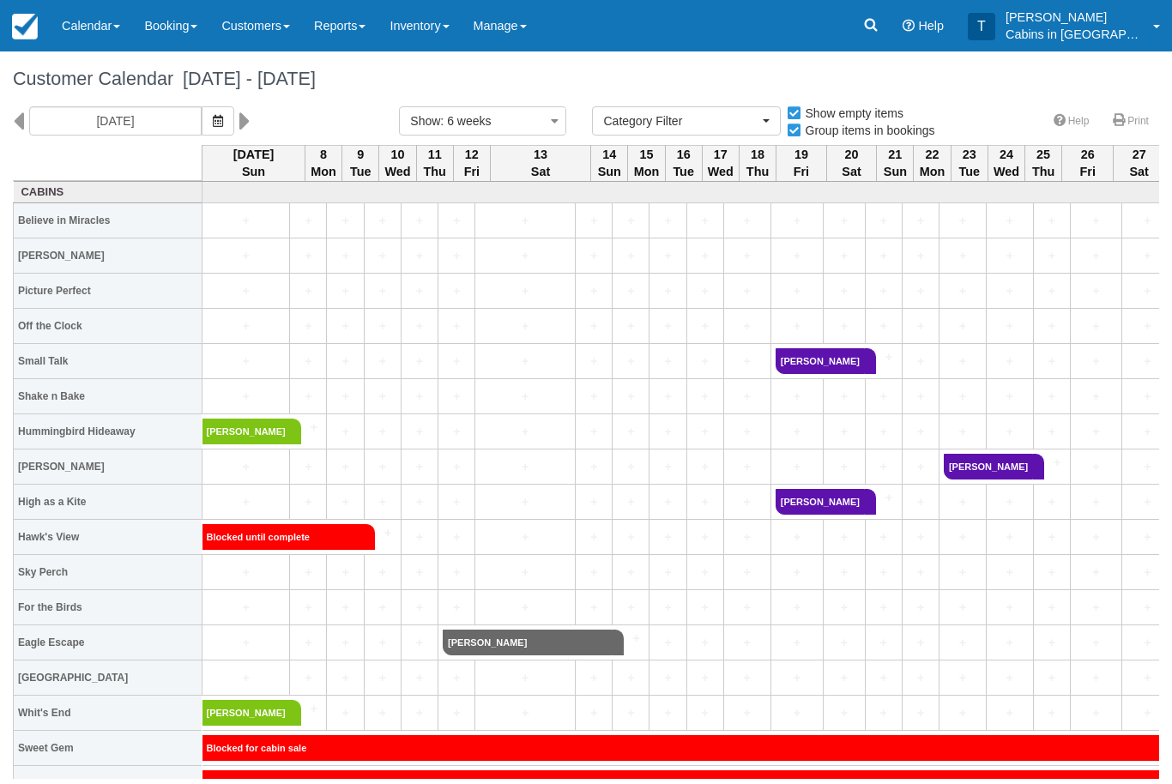
select select
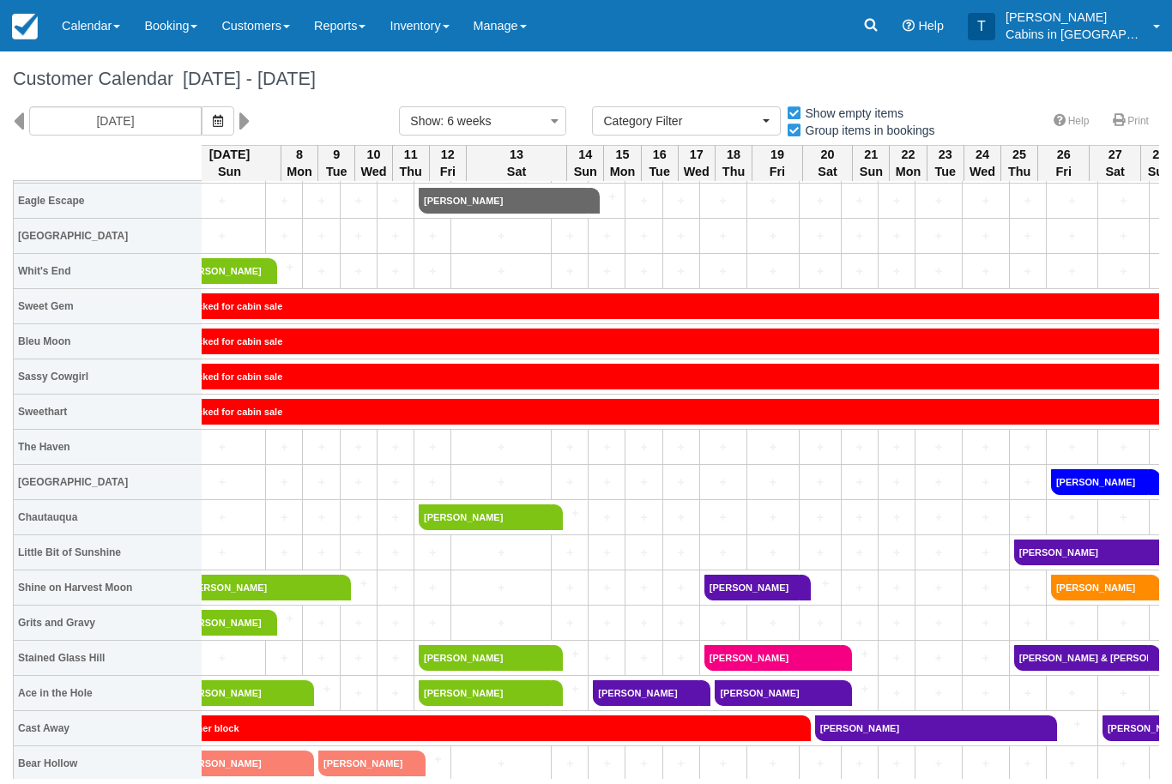
scroll to position [441, 24]
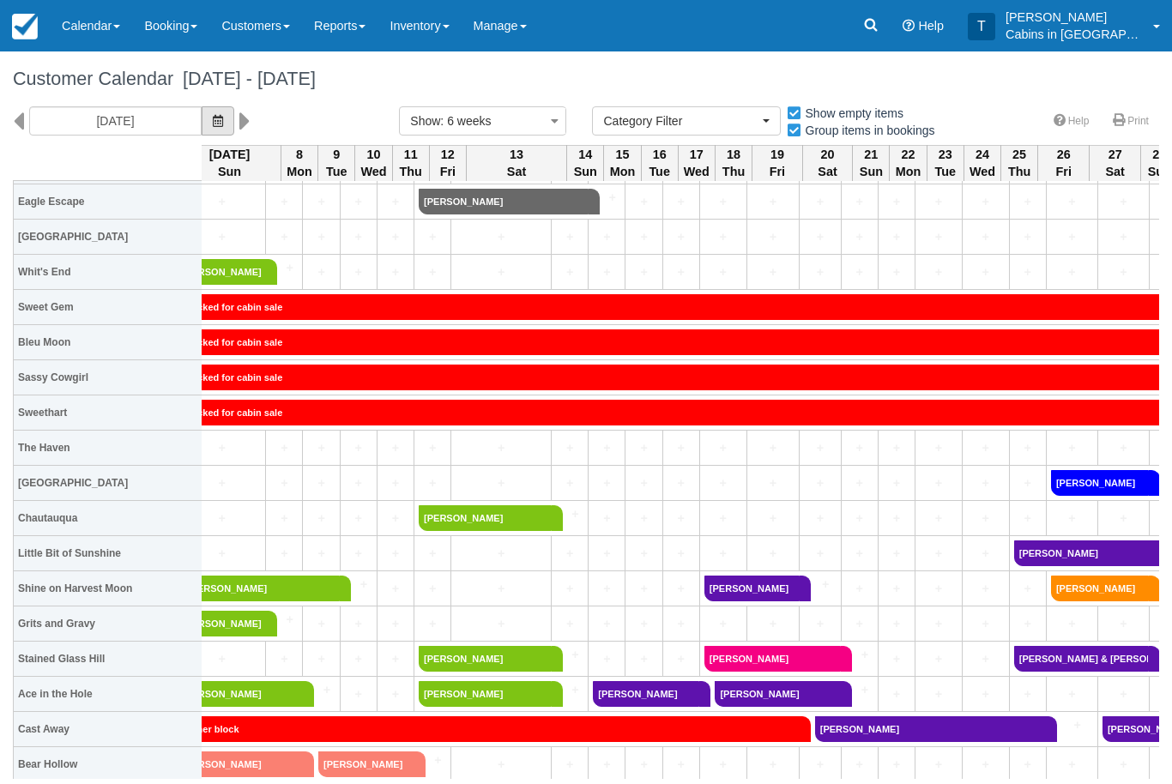
click at [213, 122] on icon "button" at bounding box center [218, 121] width 10 height 12
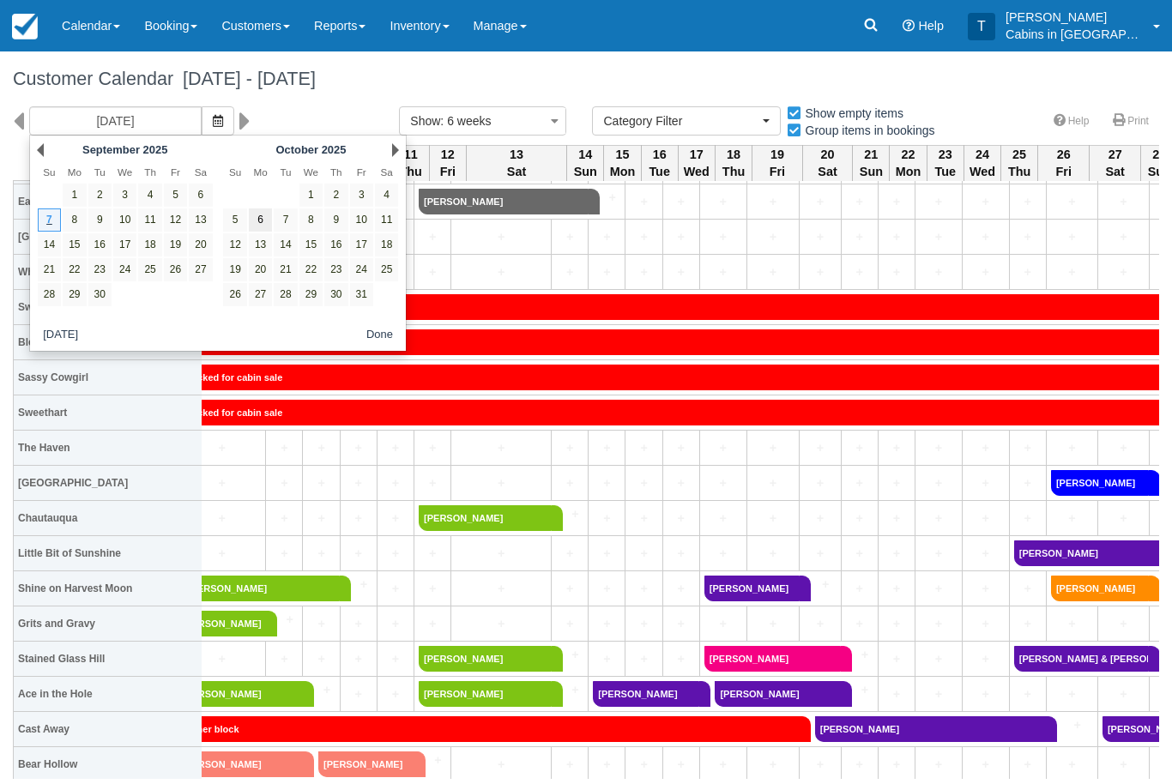
click at [272, 228] on link "6" at bounding box center [260, 220] width 23 height 23
type input "10/06/25"
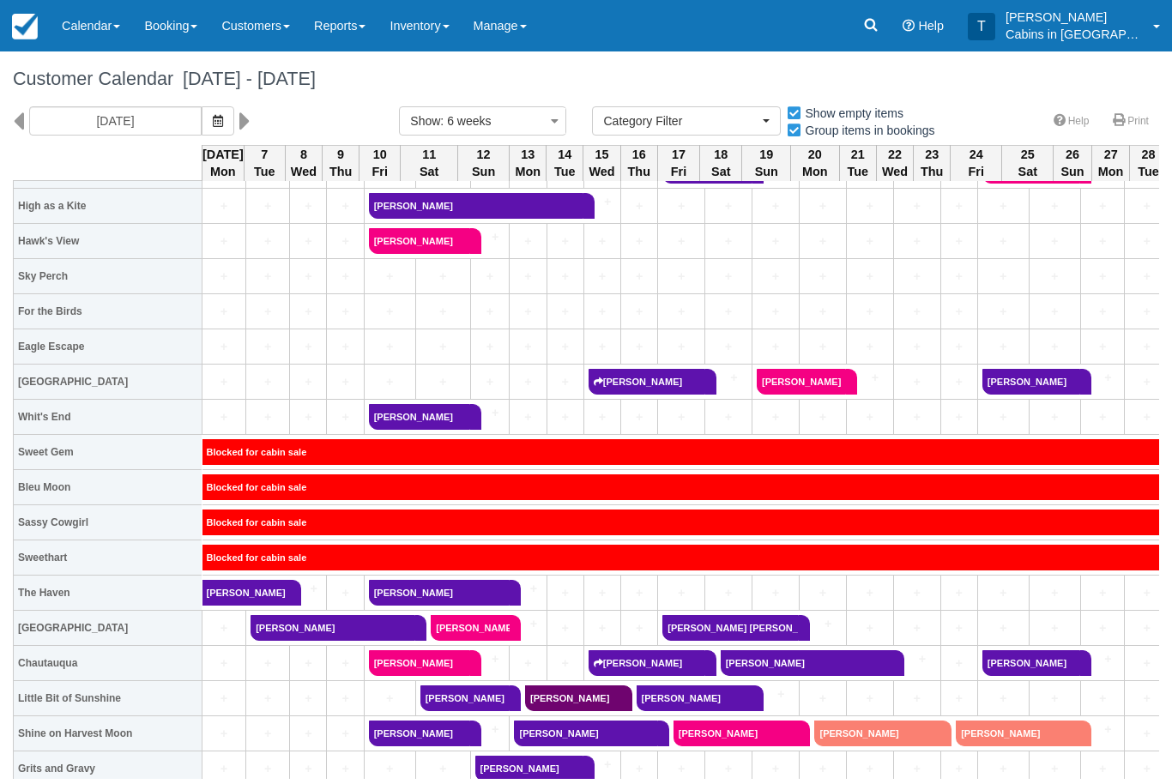
scroll to position [297, 0]
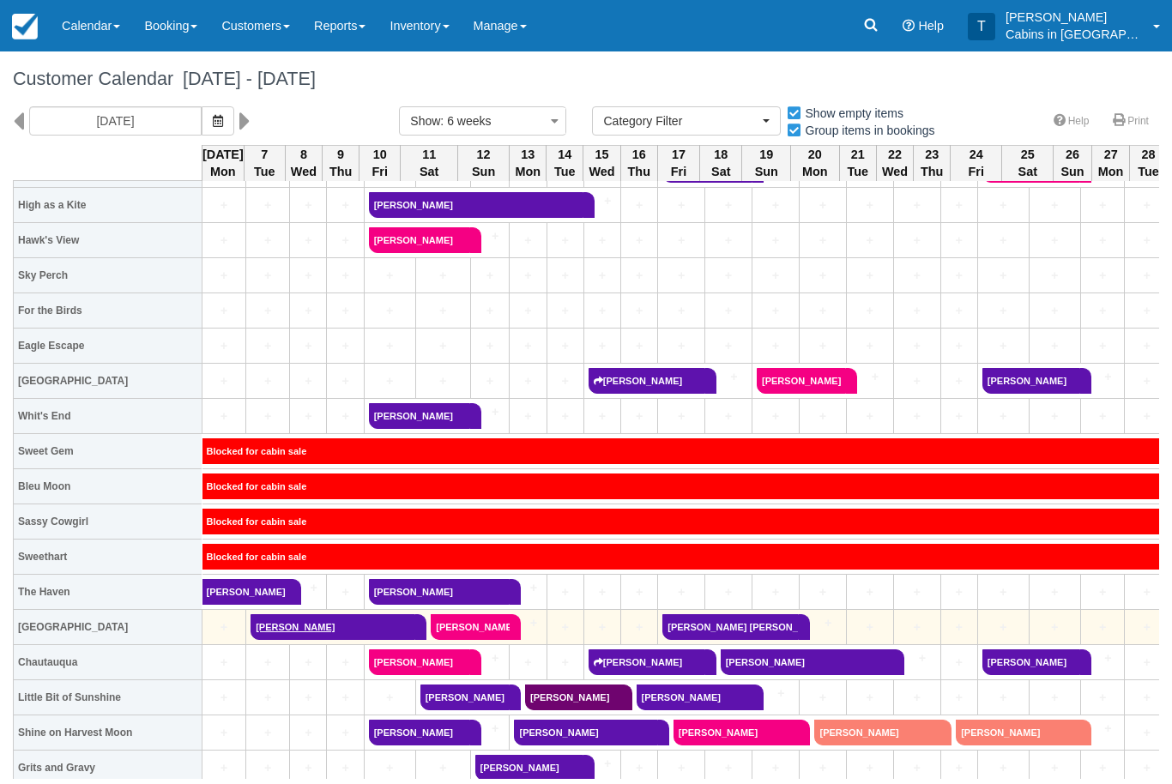
click at [318, 639] on link "[PERSON_NAME]" at bounding box center [333, 628] width 165 height 26
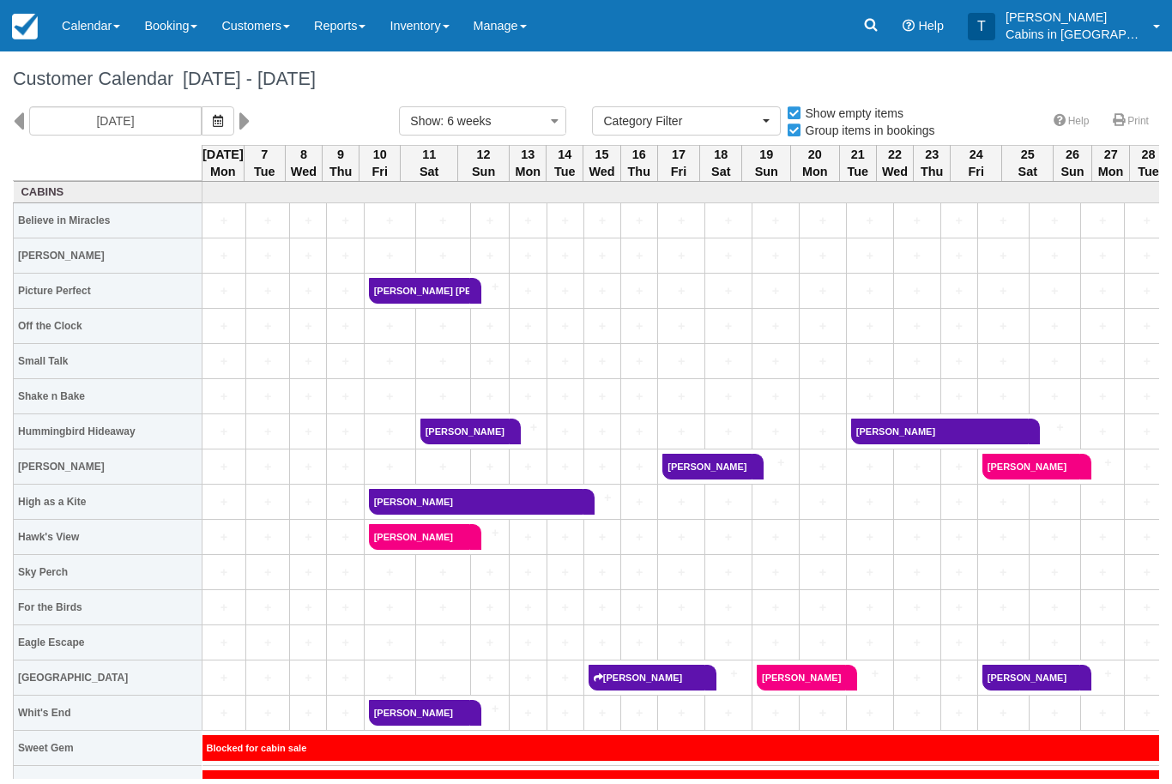
select select
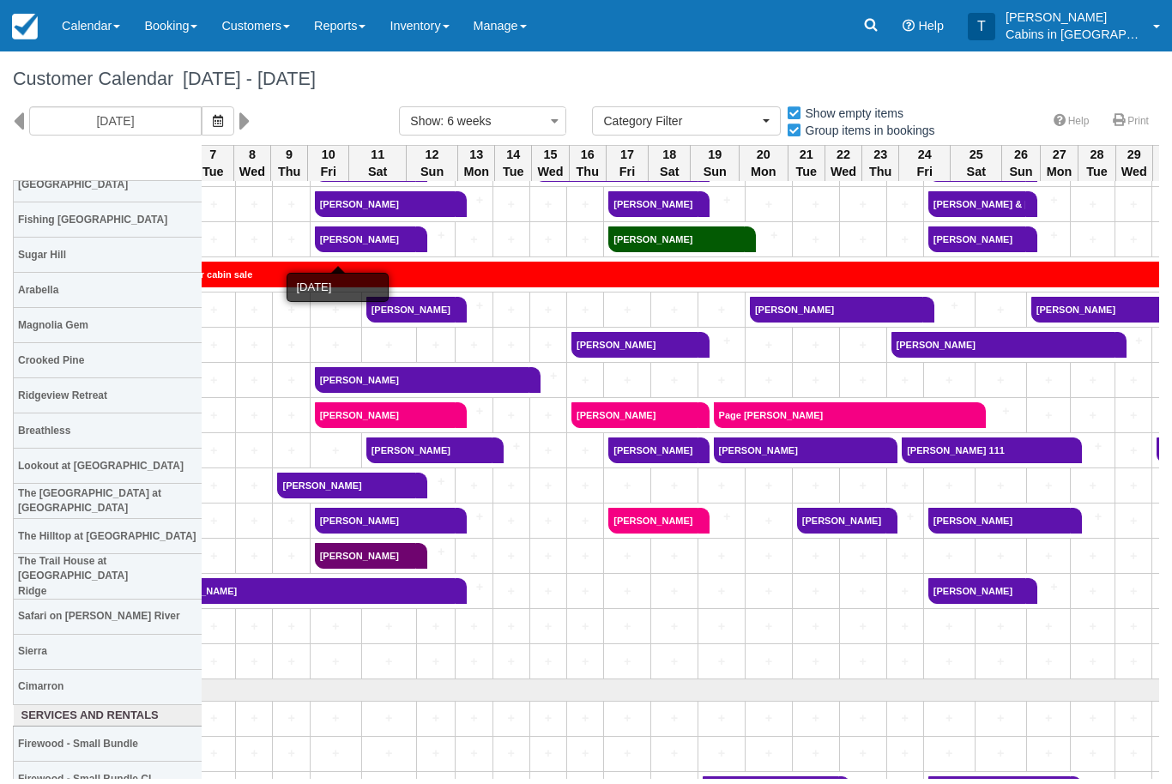
scroll to position [1285, 55]
